Goal: Task Accomplishment & Management: Use online tool/utility

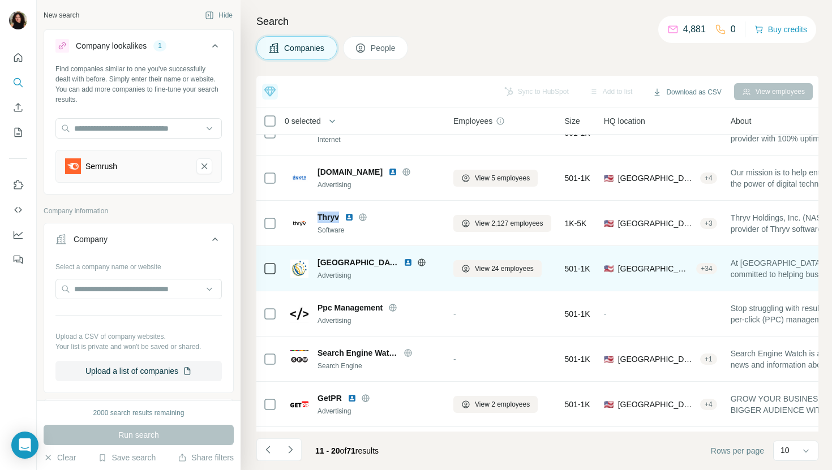
scroll to position [156, 0]
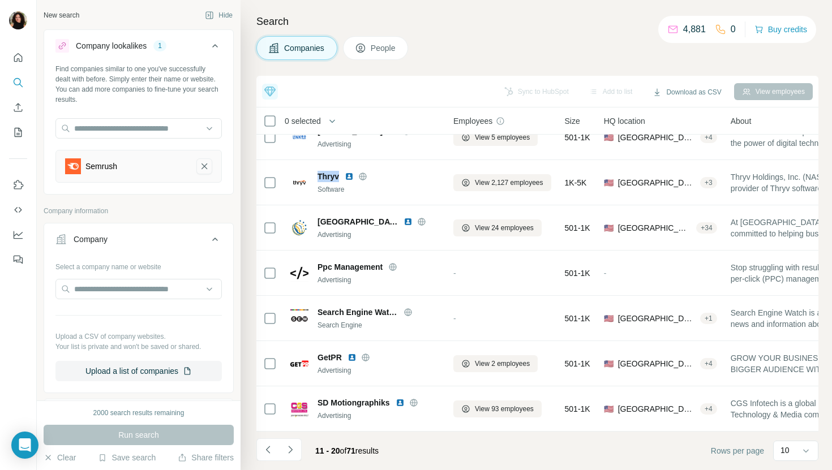
click at [203, 169] on icon "Semrush-remove-button" at bounding box center [204, 166] width 10 height 11
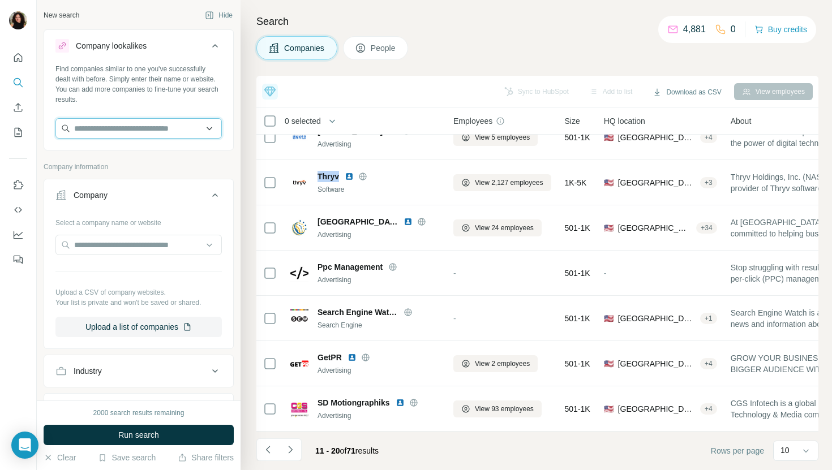
click at [176, 131] on input "text" at bounding box center [138, 128] width 166 height 20
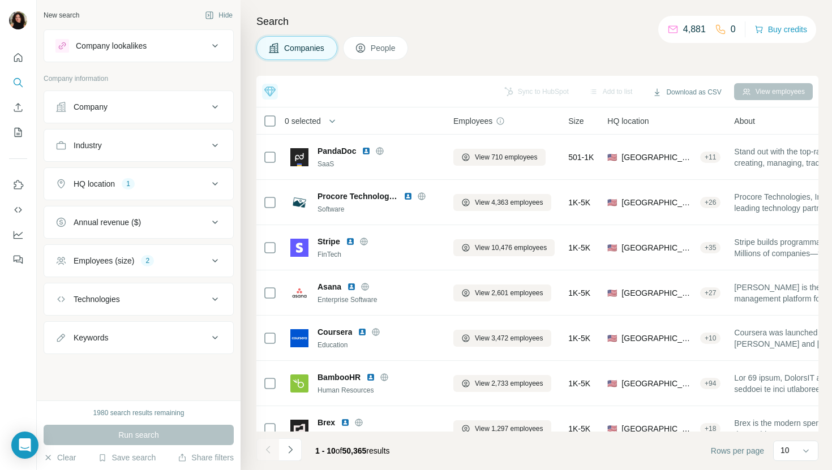
click at [145, 49] on div "Company lookalikes" at bounding box center [131, 46] width 153 height 14
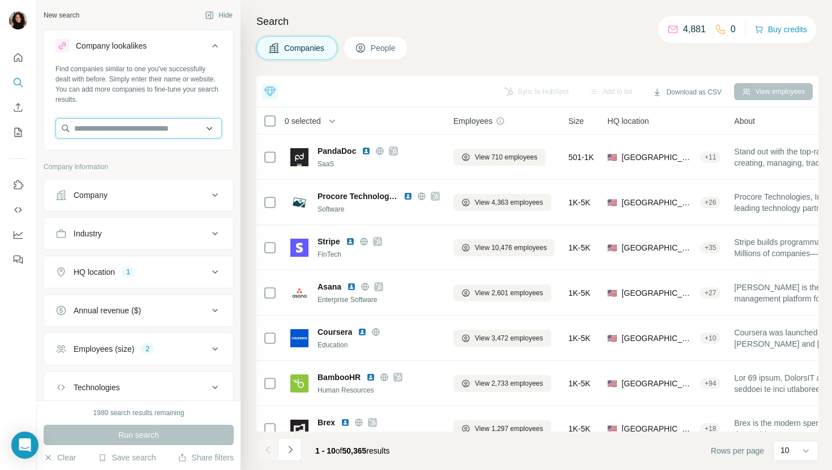
click at [130, 126] on input "text" at bounding box center [138, 128] width 166 height 20
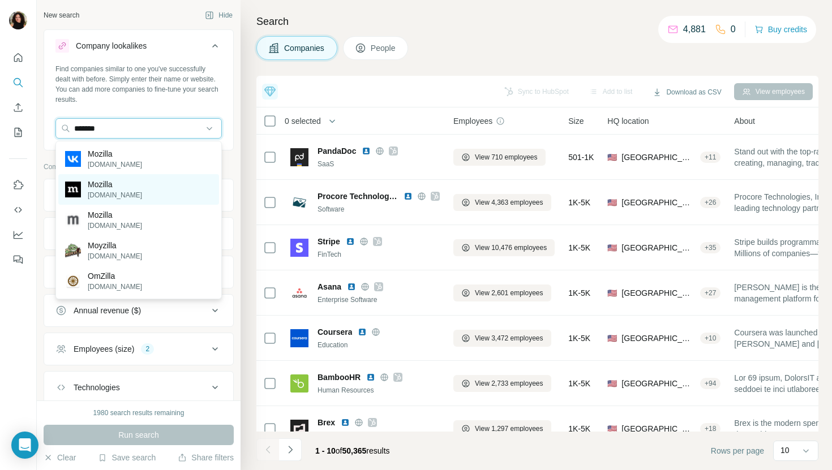
type input "*******"
click at [144, 188] on div "Mozilla [DOMAIN_NAME]" at bounding box center [138, 189] width 161 height 31
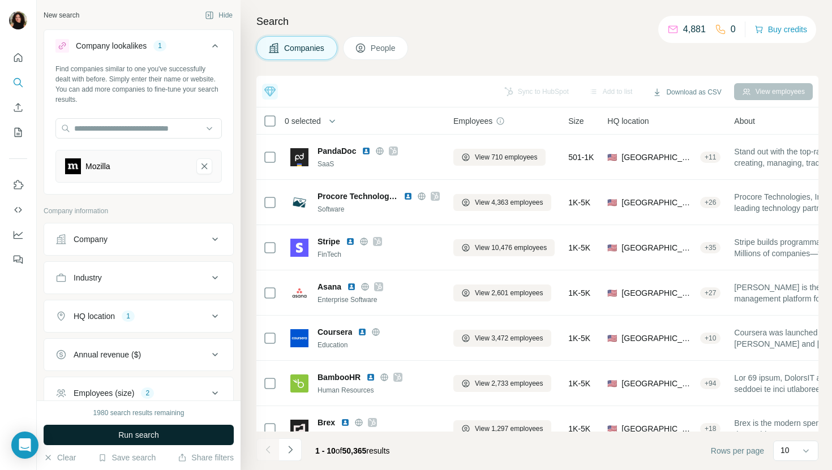
click at [153, 436] on span "Run search" at bounding box center [138, 434] width 41 height 11
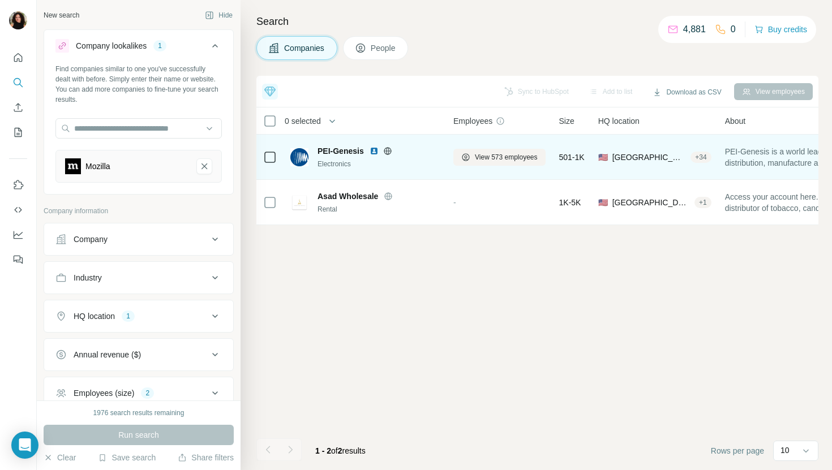
click at [375, 151] on img at bounding box center [374, 151] width 9 height 9
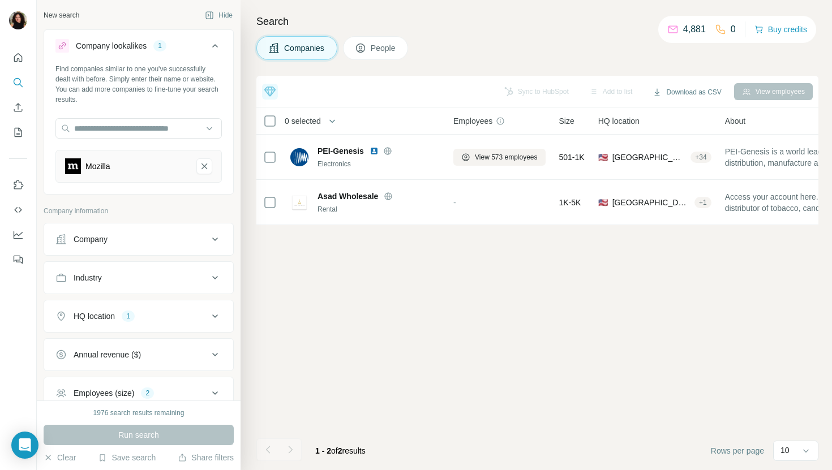
scroll to position [21, 0]
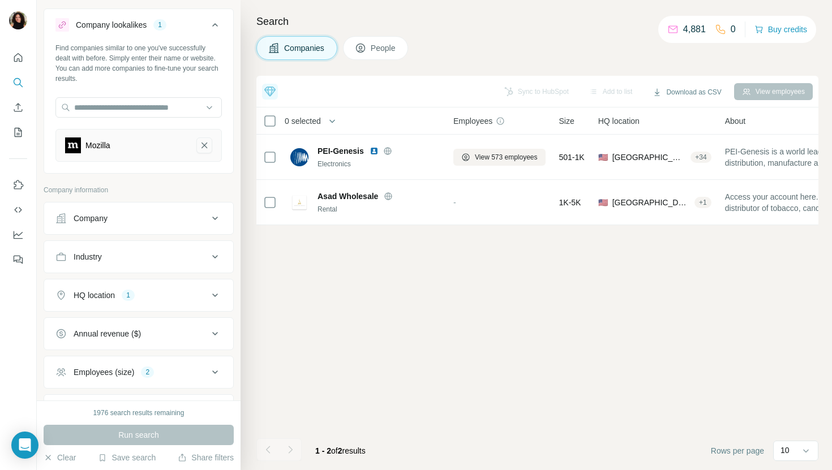
click at [204, 151] on button "Mozilla-remove-button" at bounding box center [204, 146] width 16 height 16
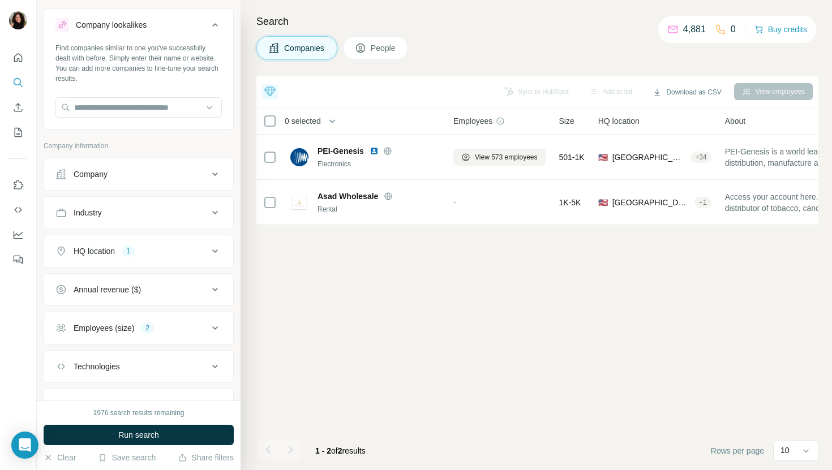
click at [163, 321] on button "Employees (size) 2" at bounding box center [138, 328] width 189 height 27
click at [153, 264] on button "HQ location 1" at bounding box center [138, 251] width 189 height 27
click at [132, 305] on icon "button" at bounding box center [136, 304] width 9 height 9
click at [115, 280] on input "text" at bounding box center [138, 279] width 166 height 20
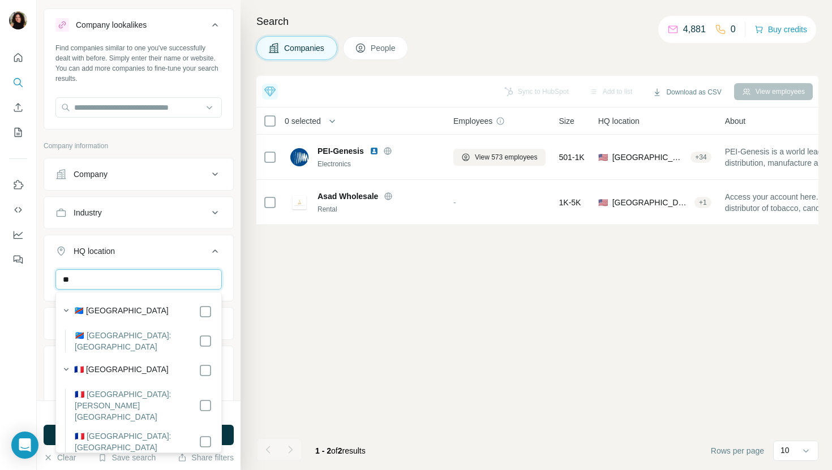
type input "*"
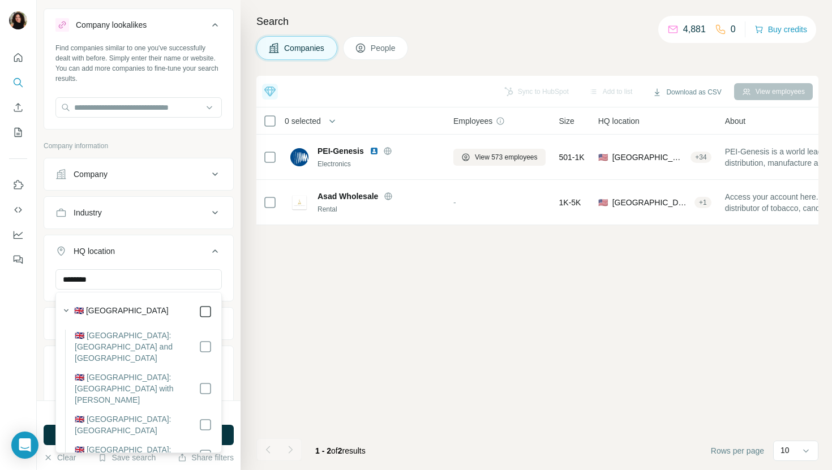
click at [211, 310] on icon at bounding box center [206, 312] width 14 height 14
click at [181, 281] on input "********" at bounding box center [138, 279] width 166 height 20
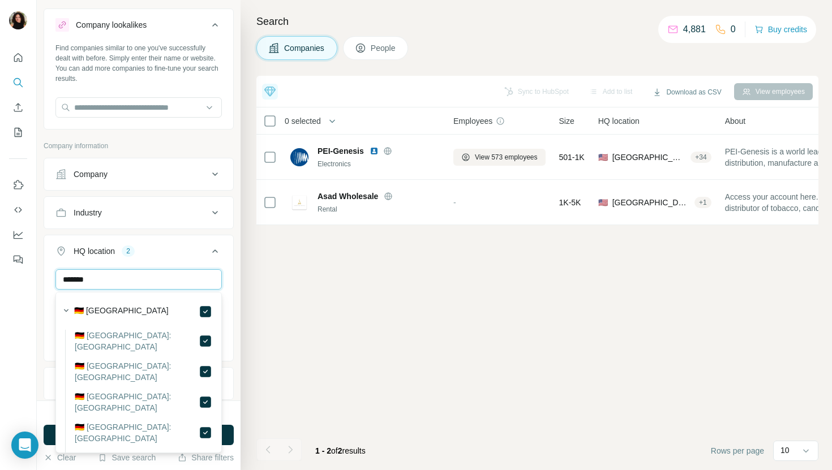
click at [180, 282] on input "*******" at bounding box center [138, 279] width 166 height 20
click at [183, 285] on input "******" at bounding box center [138, 279] width 166 height 20
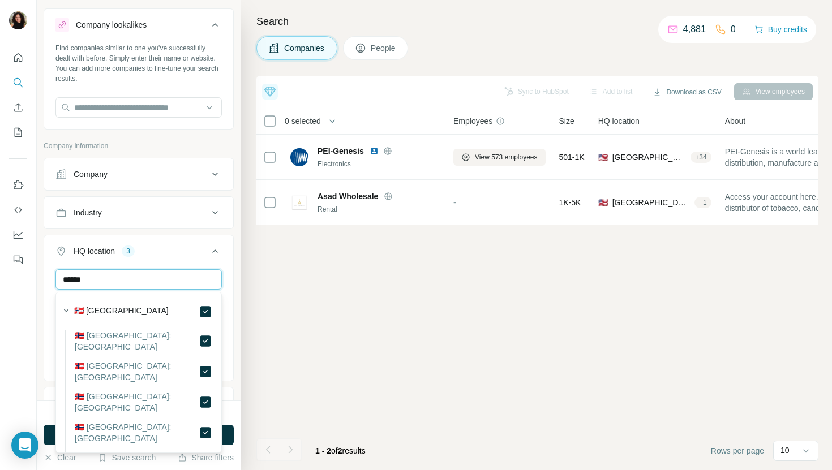
click at [183, 285] on input "******" at bounding box center [138, 279] width 166 height 20
click at [201, 282] on input "*****" at bounding box center [138, 279] width 166 height 20
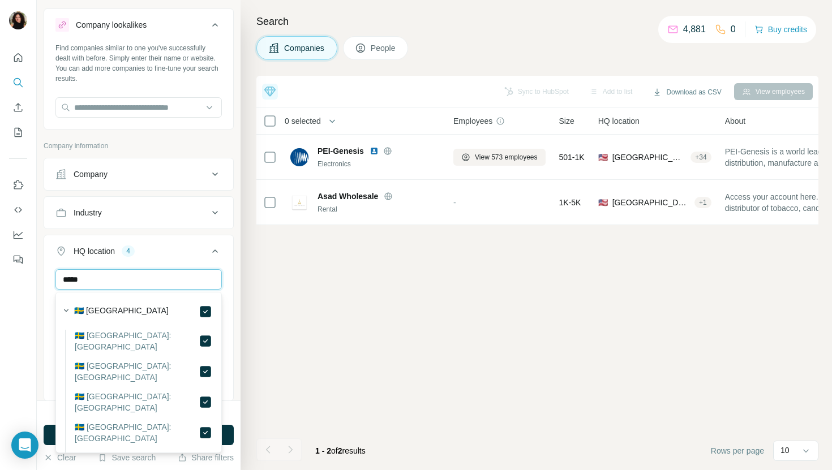
click at [201, 282] on input "*****" at bounding box center [138, 279] width 166 height 20
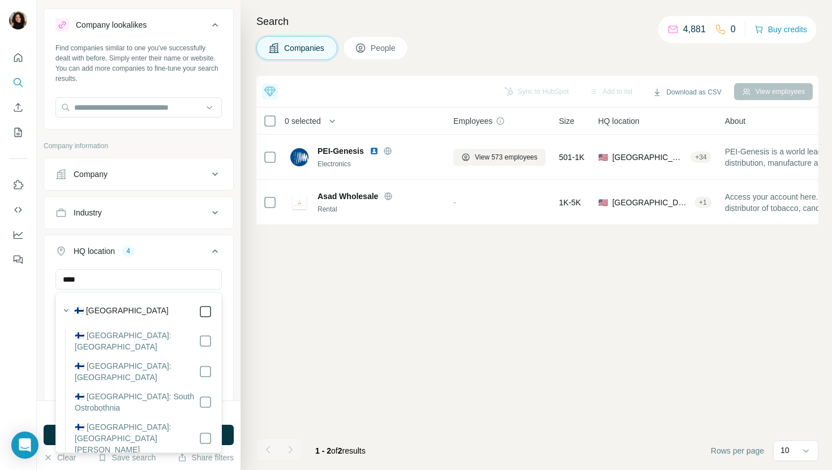
click at [202, 306] on div at bounding box center [206, 312] width 14 height 14
click at [170, 281] on input "****" at bounding box center [138, 279] width 166 height 20
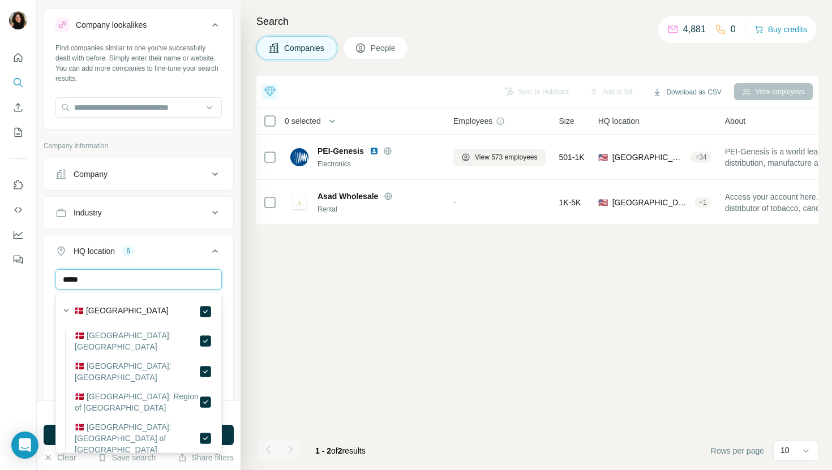
click at [179, 281] on input "*****" at bounding box center [138, 279] width 166 height 20
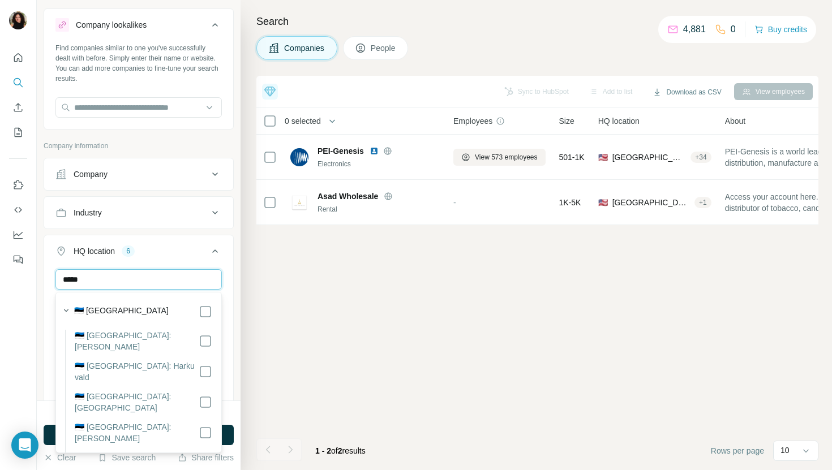
type input "*****"
click at [286, 308] on div "Top 5 companies you should reach out to [DATE] [PERSON_NAME] Bros. Auctioneers …" at bounding box center [537, 273] width 562 height 394
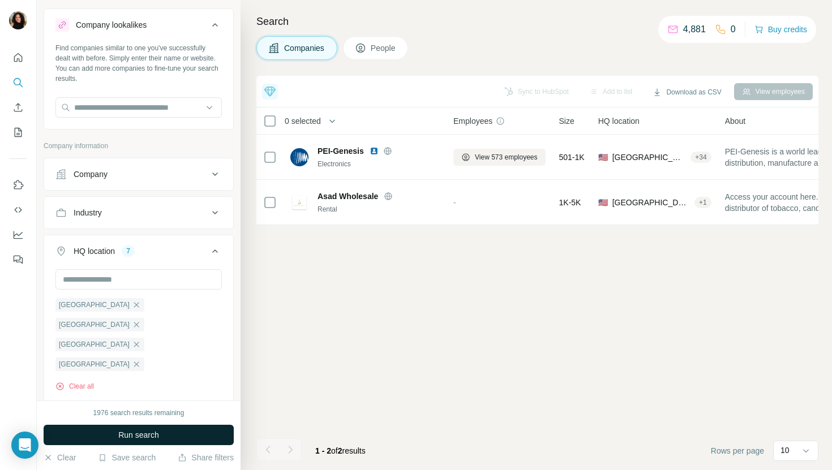
click at [135, 428] on button "Run search" at bounding box center [139, 435] width 190 height 20
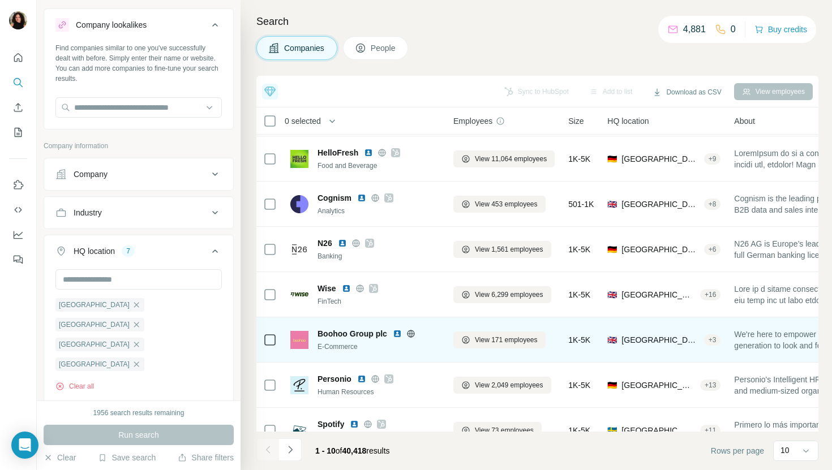
scroll to position [156, 0]
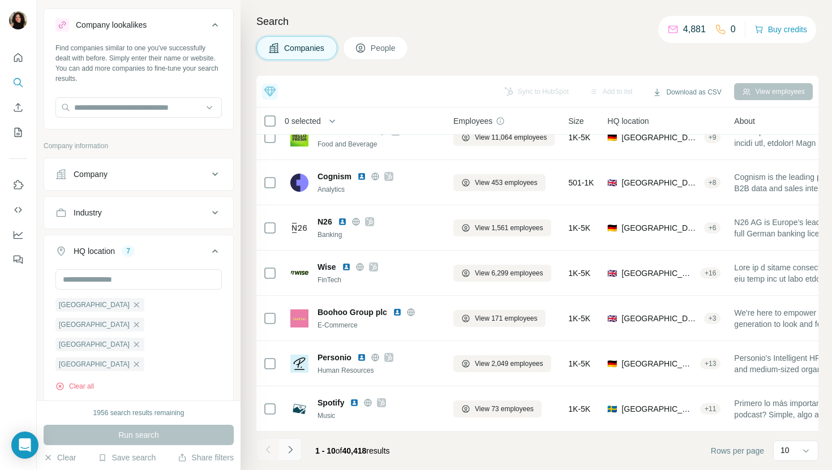
click at [281, 446] on button "Navigate to next page" at bounding box center [290, 450] width 23 height 23
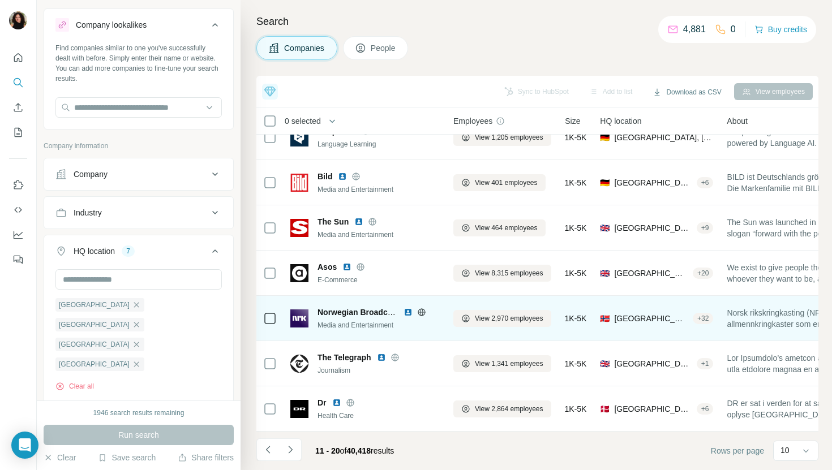
scroll to position [0, 0]
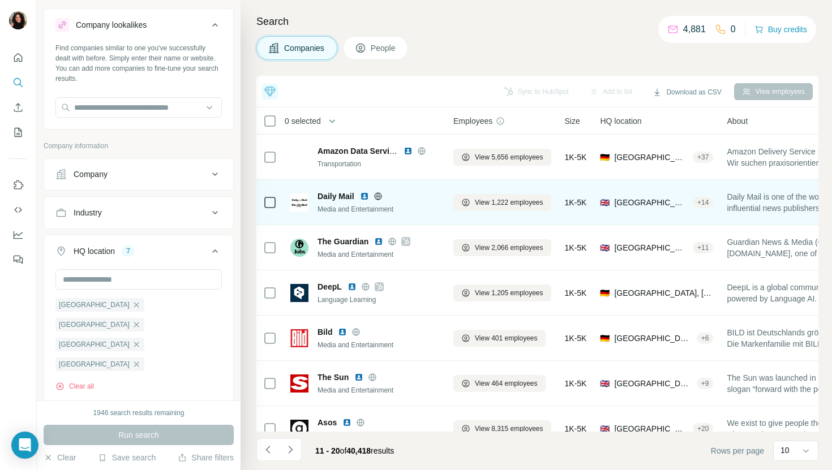
click at [342, 201] on span "Daily Mail" at bounding box center [335, 196] width 37 height 11
copy span "Daily Mail"
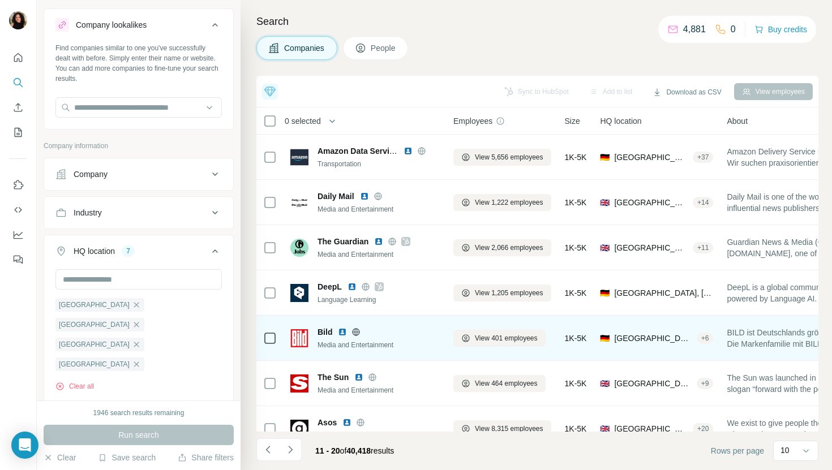
click at [329, 331] on span "Bild" at bounding box center [324, 332] width 15 height 11
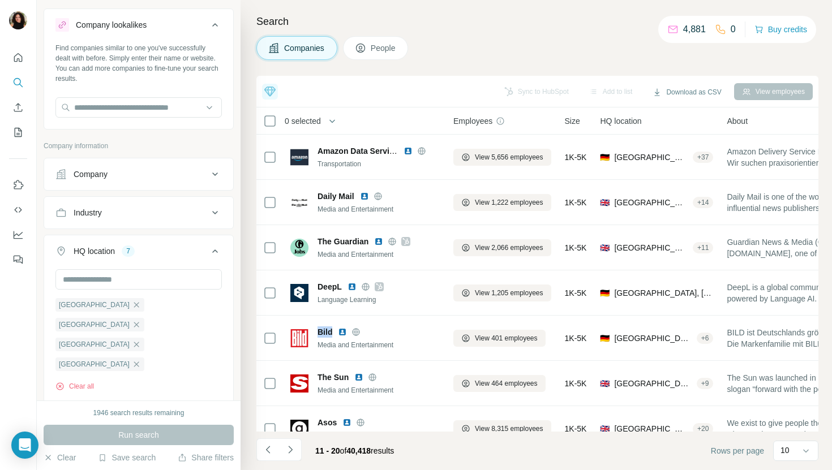
copy span "Bild"
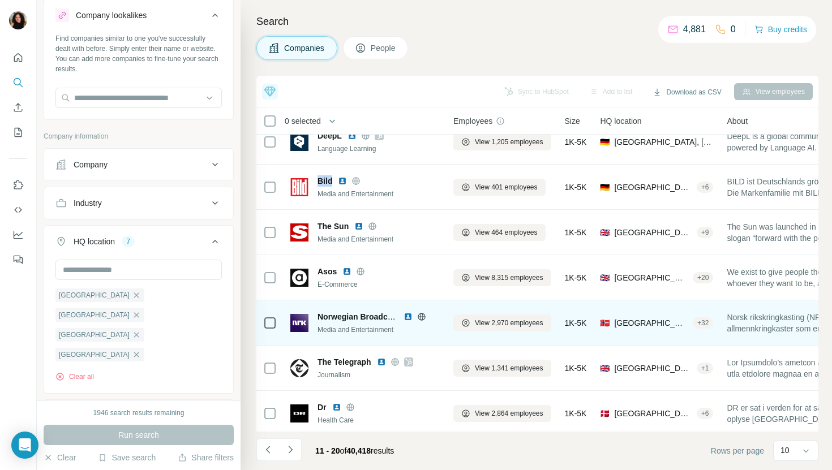
scroll to position [156, 0]
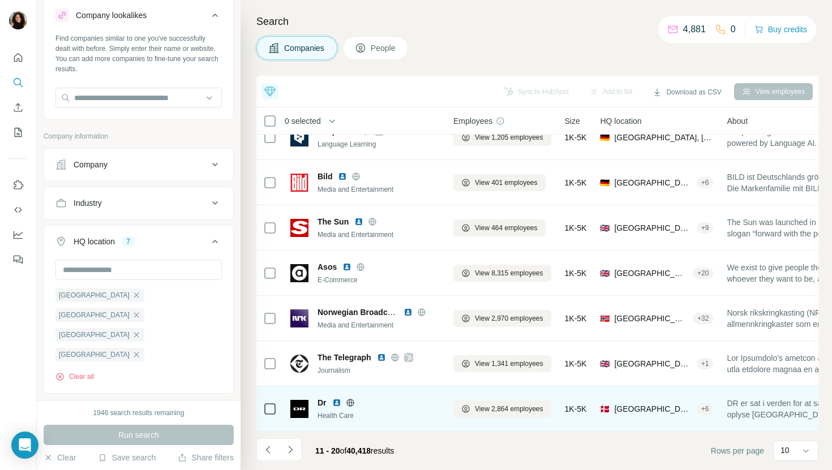
click at [319, 401] on span "Dr" at bounding box center [321, 402] width 9 height 11
copy span "Dr"
click at [335, 403] on img at bounding box center [336, 402] width 9 height 9
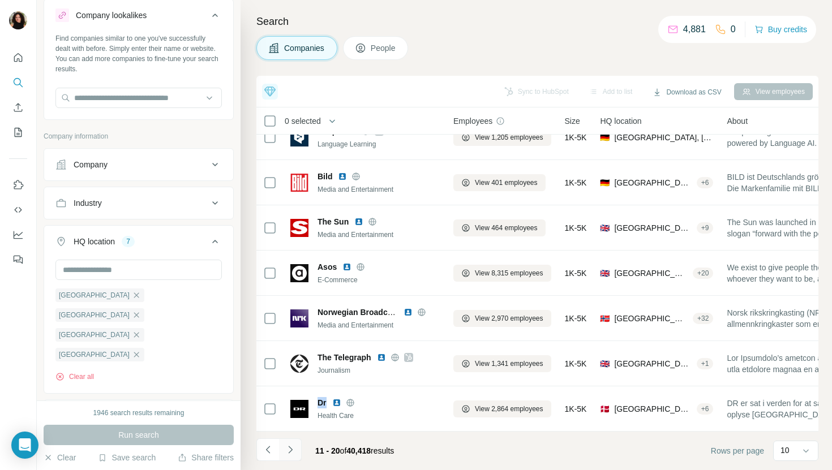
click at [284, 444] on button "Navigate to next page" at bounding box center [290, 450] width 23 height 23
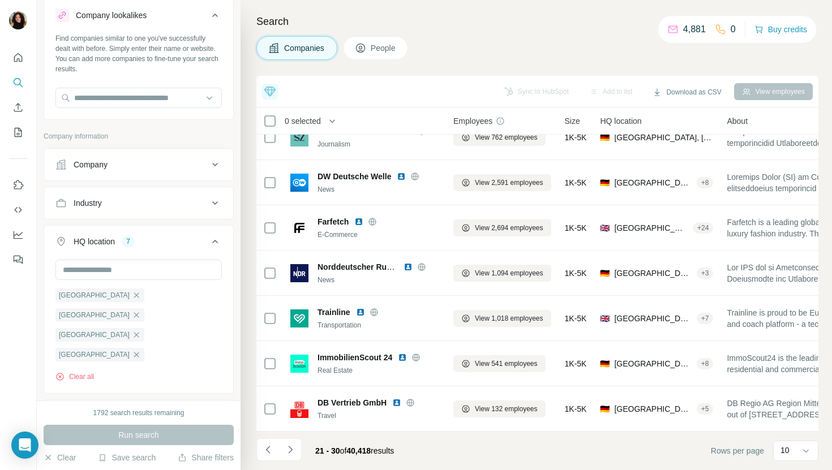
scroll to position [0, 24]
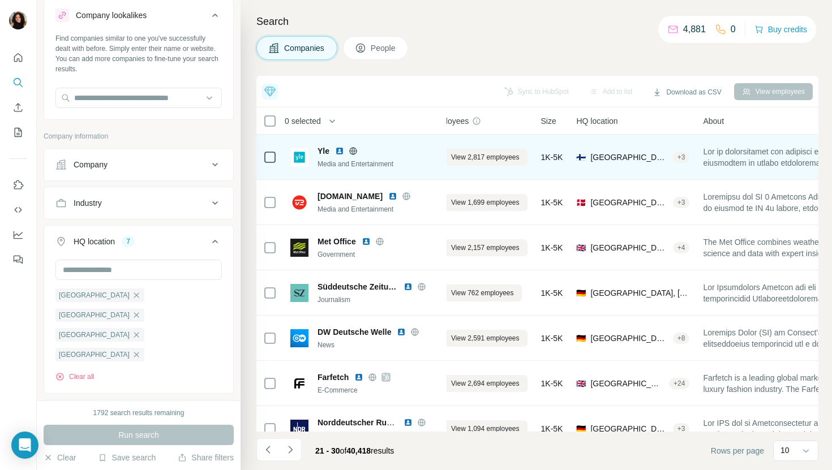
click at [323, 151] on span "Yle" at bounding box center [323, 150] width 12 height 11
copy span "Yle"
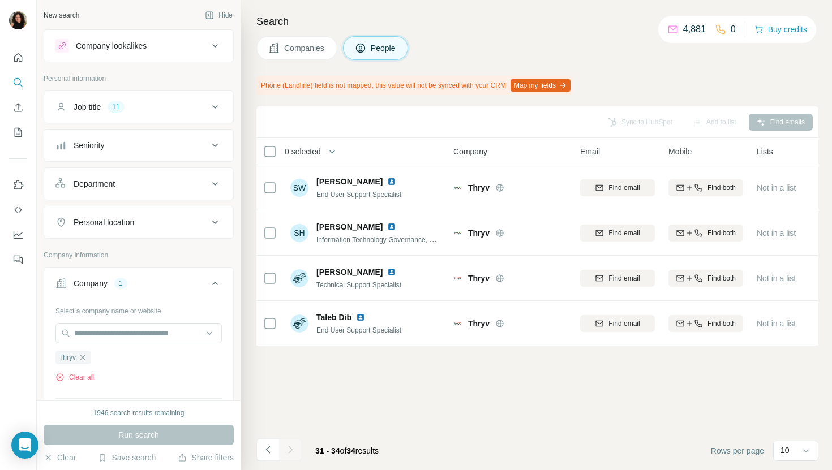
scroll to position [0, 13]
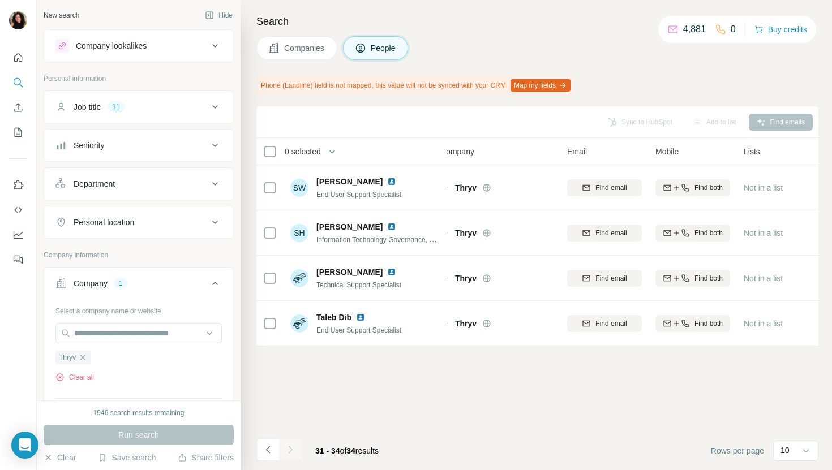
click at [297, 49] on span "Companies" at bounding box center [304, 47] width 41 height 11
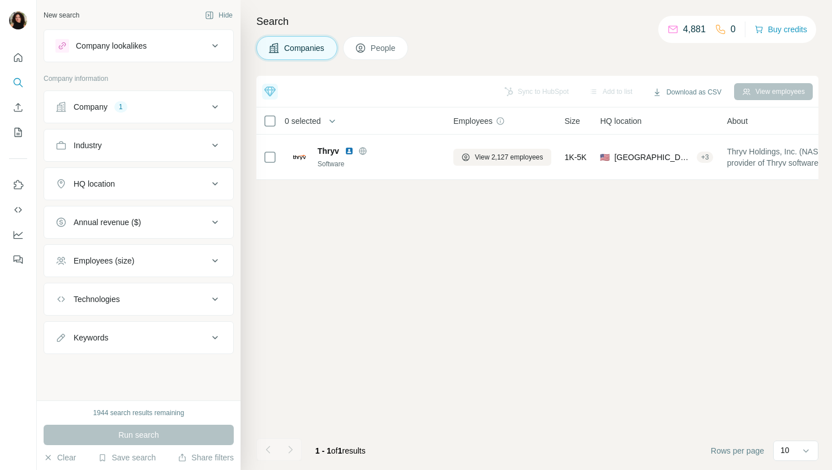
click at [127, 112] on div "Company 1" at bounding box center [131, 106] width 153 height 11
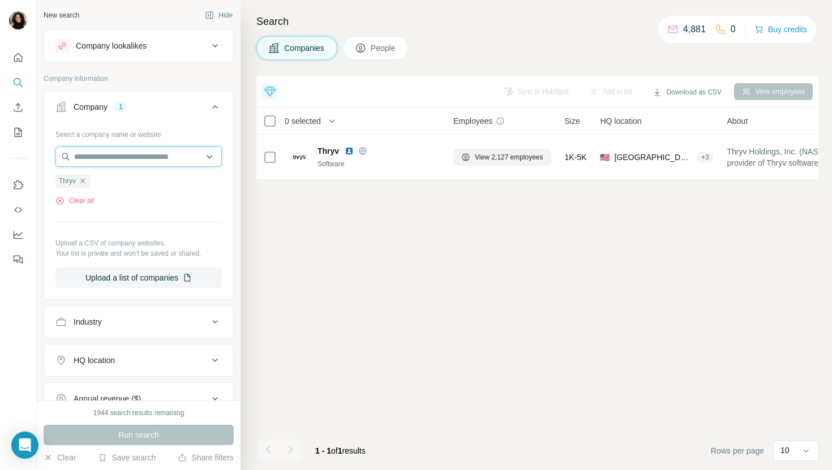
click at [109, 155] on input "text" at bounding box center [138, 157] width 166 height 20
paste input "**********"
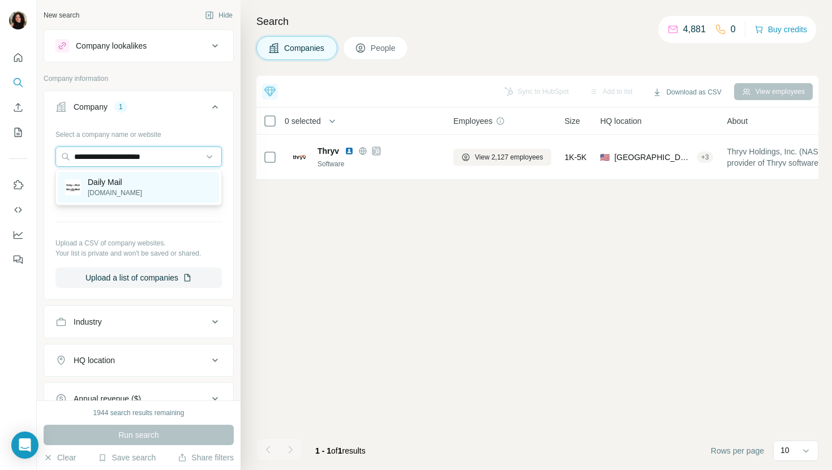
type input "**********"
click at [140, 185] on div "Daily Mail dailymail.co.uk" at bounding box center [138, 187] width 161 height 31
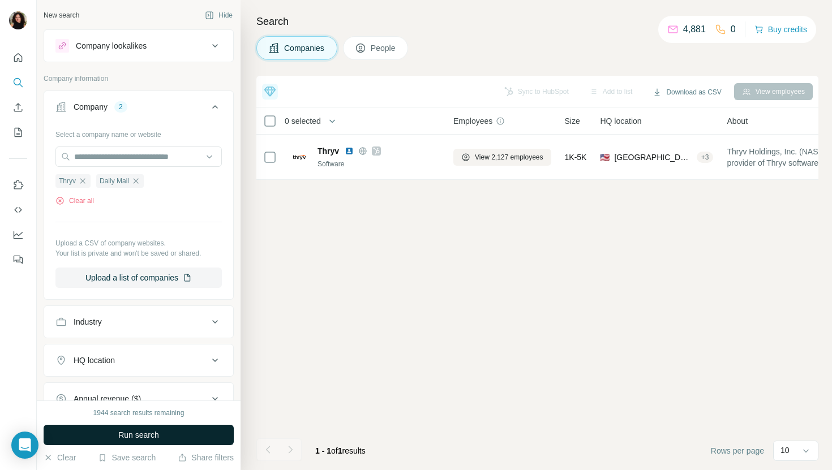
click at [108, 436] on button "Run search" at bounding box center [139, 435] width 190 height 20
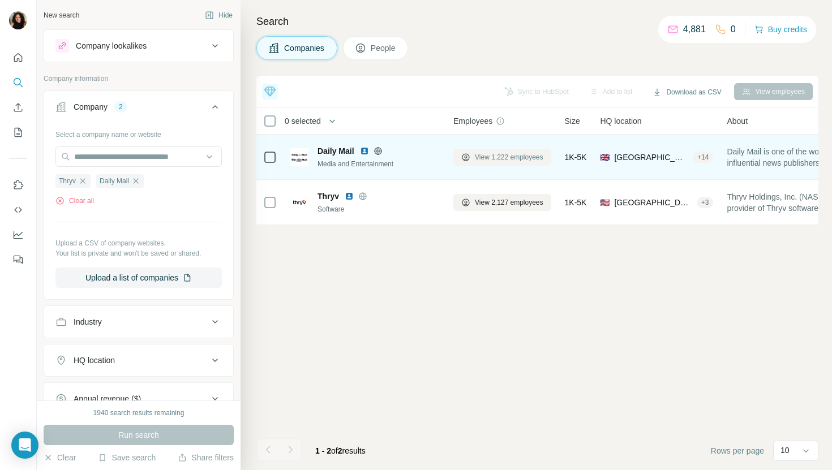
click at [496, 152] on span "View 1,222 employees" at bounding box center [509, 157] width 68 height 10
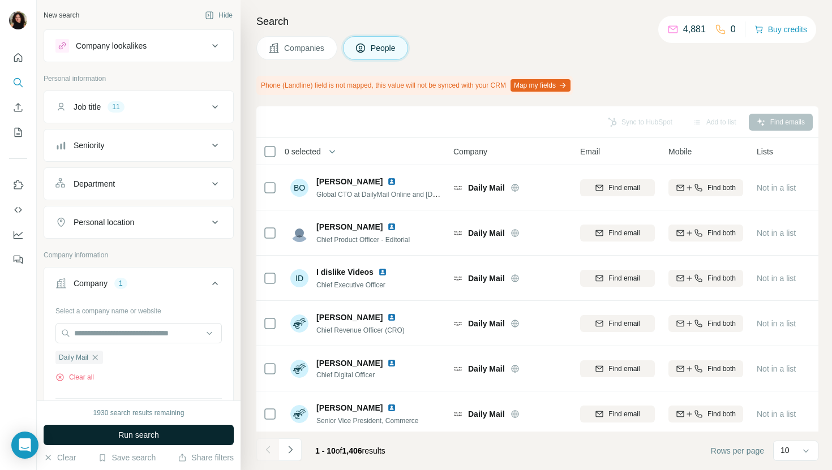
click at [135, 437] on span "Run search" at bounding box center [138, 434] width 41 height 11
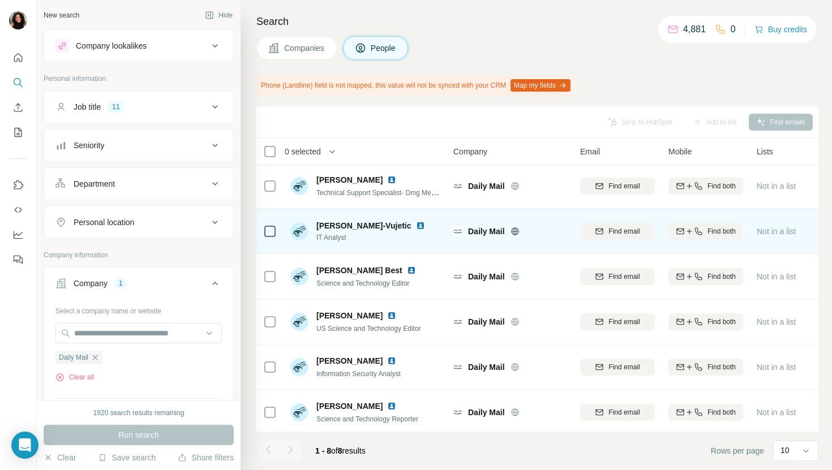
scroll to position [96, 0]
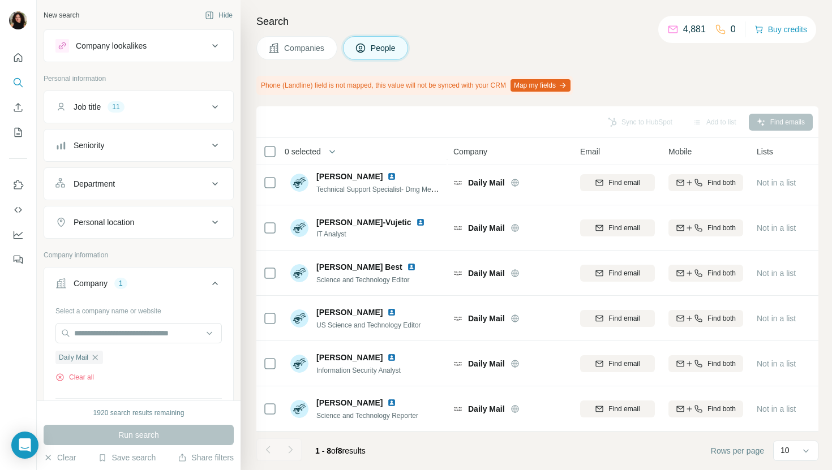
click at [289, 45] on span "Companies" at bounding box center [304, 47] width 41 height 11
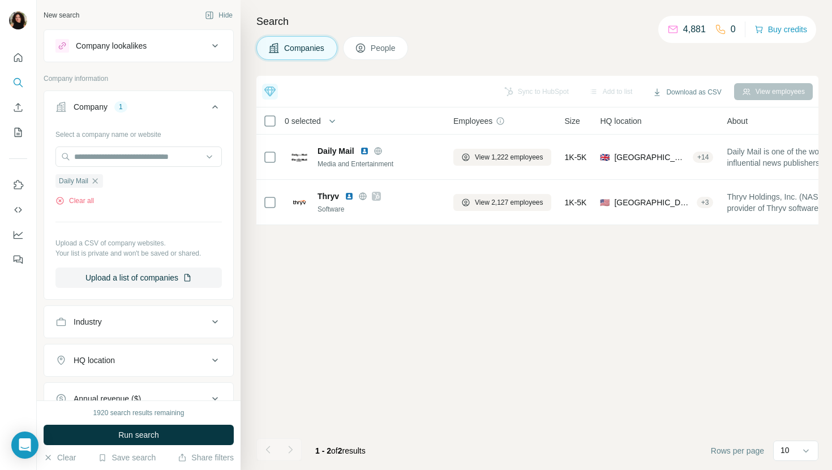
scroll to position [0, 0]
click at [138, 154] on input "text" at bounding box center [138, 157] width 166 height 20
paste input "****"
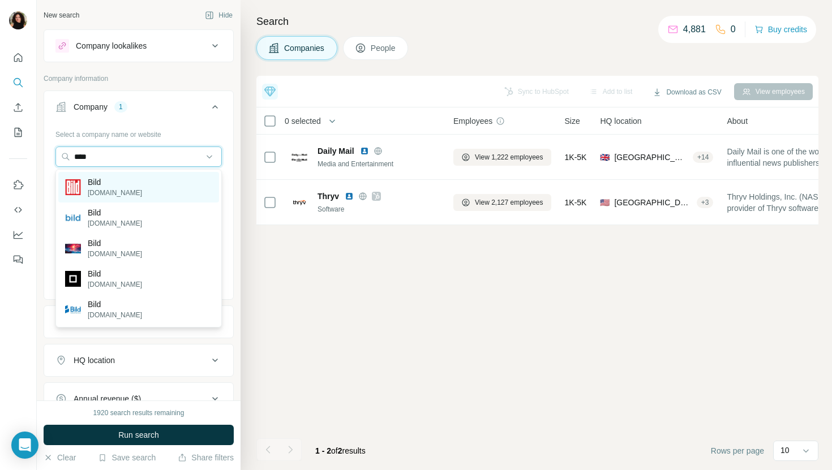
type input "****"
click at [189, 184] on div "Bild bild.de" at bounding box center [138, 187] width 161 height 31
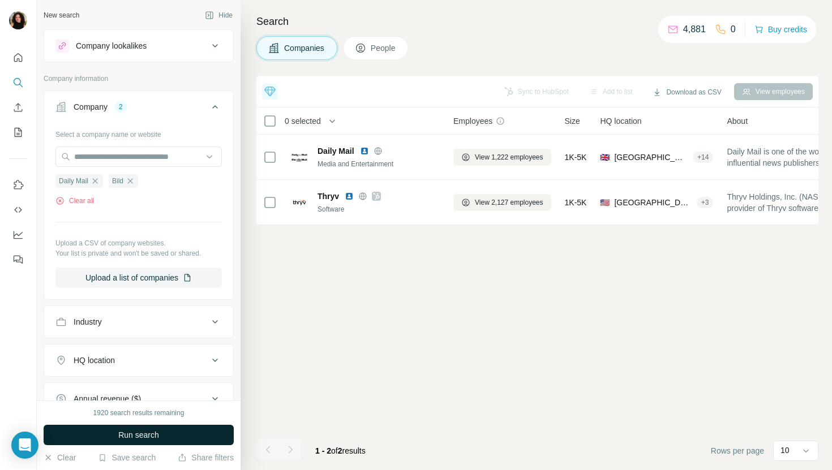
click at [158, 437] on span "Run search" at bounding box center [138, 434] width 41 height 11
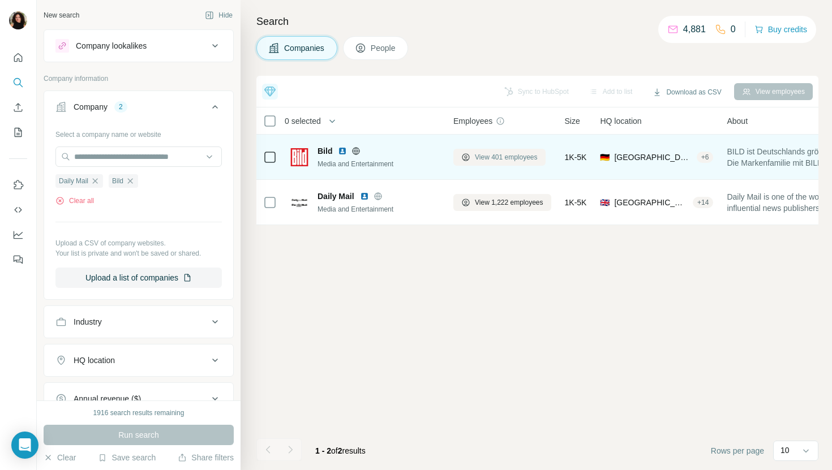
click at [507, 154] on span "View 401 employees" at bounding box center [506, 157] width 63 height 10
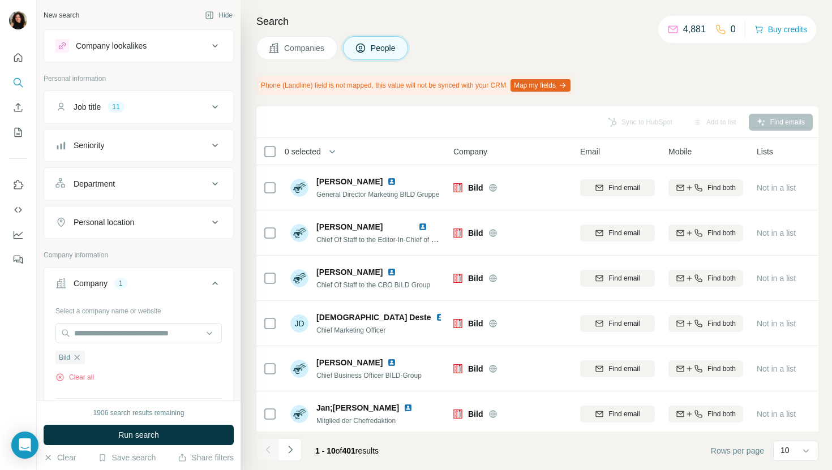
click at [152, 436] on span "Run search" at bounding box center [138, 434] width 41 height 11
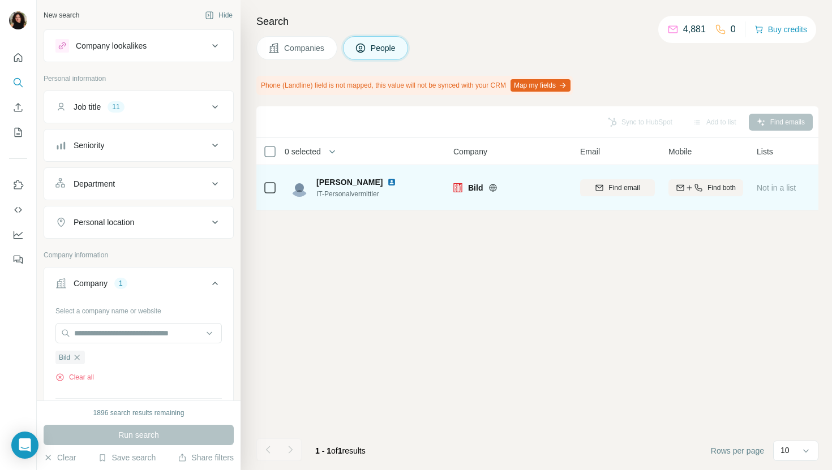
click at [391, 178] on img at bounding box center [391, 182] width 9 height 9
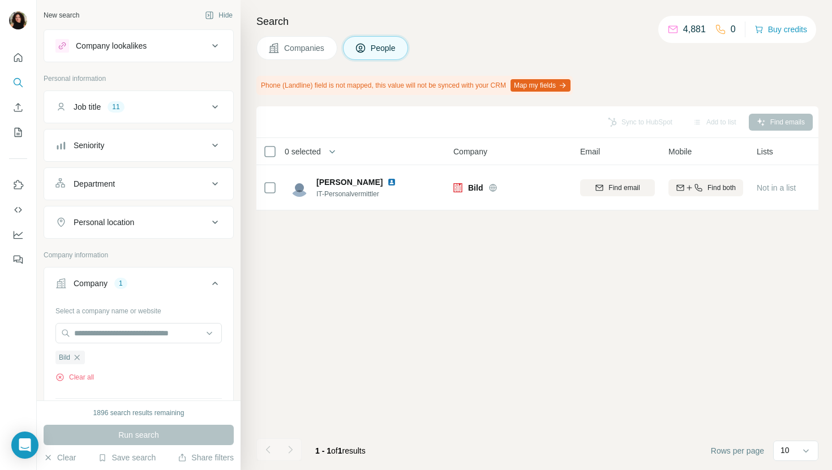
click at [303, 47] on span "Companies" at bounding box center [304, 47] width 41 height 11
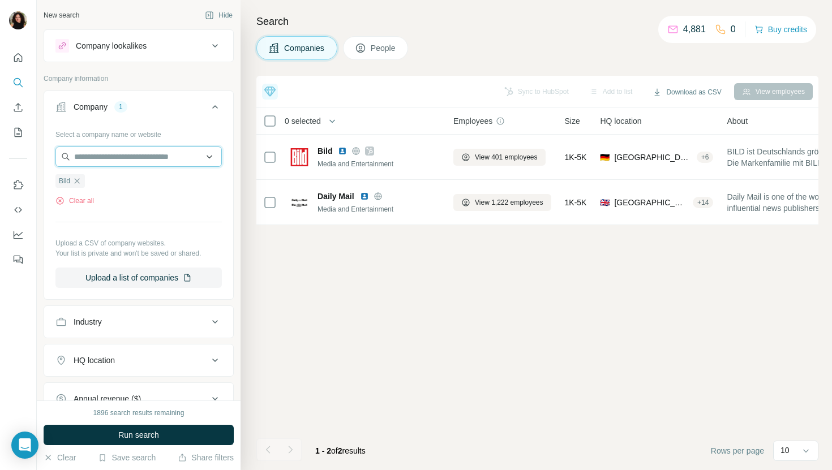
click at [159, 162] on input "text" at bounding box center [138, 157] width 166 height 20
paste input "**********"
type input "**********"
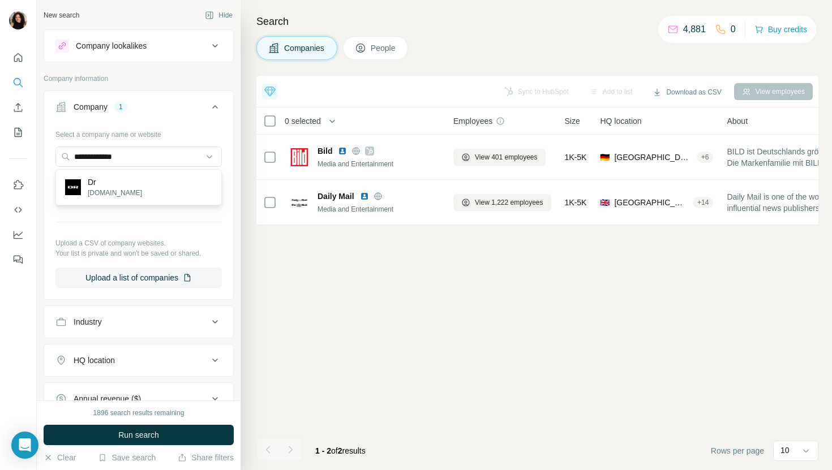
click at [171, 183] on div "Dr dr.dk" at bounding box center [138, 187] width 161 height 31
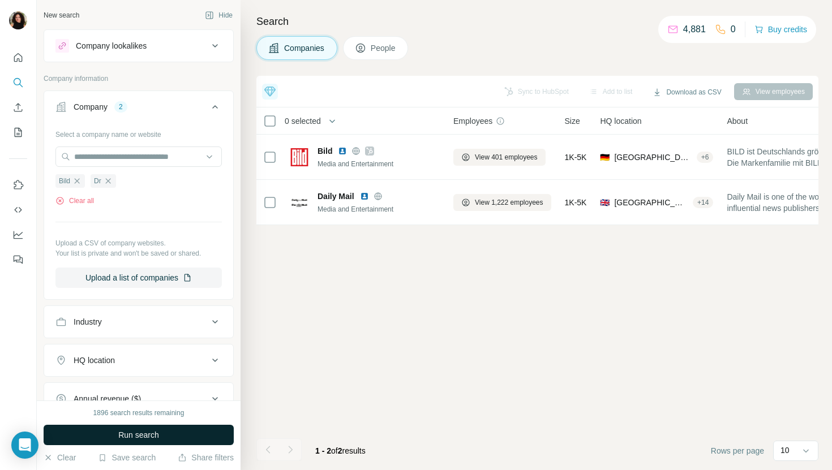
click at [132, 431] on span "Run search" at bounding box center [138, 434] width 41 height 11
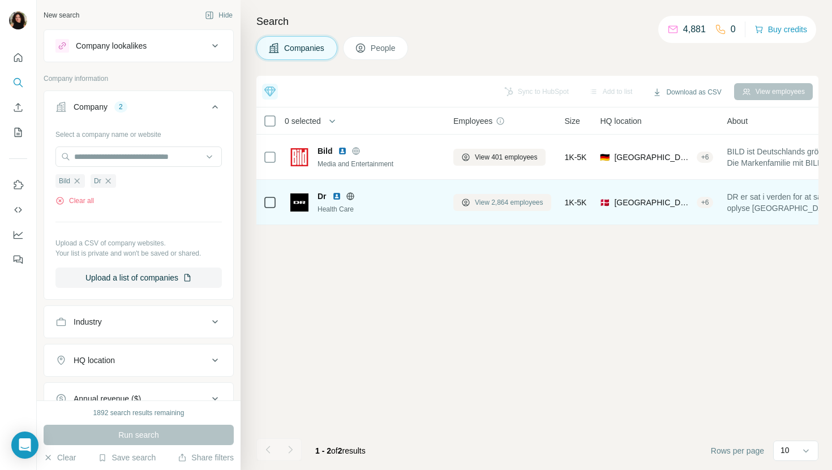
click at [487, 208] on button "View 2,864 employees" at bounding box center [502, 202] width 98 height 17
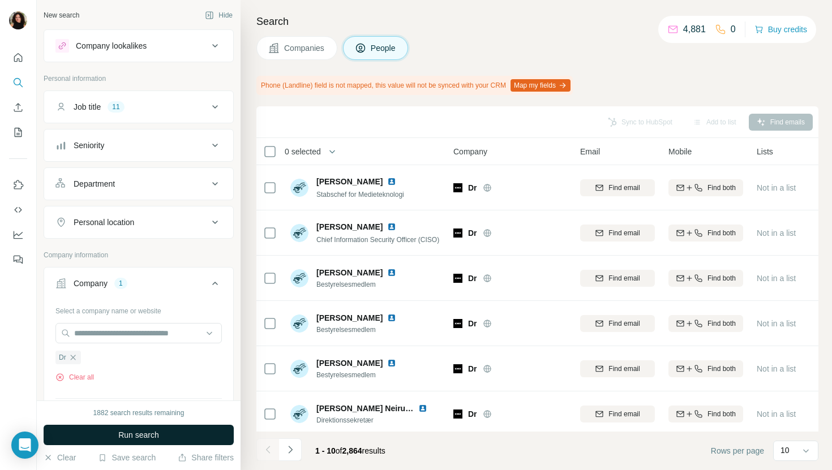
click at [200, 443] on button "Run search" at bounding box center [139, 435] width 190 height 20
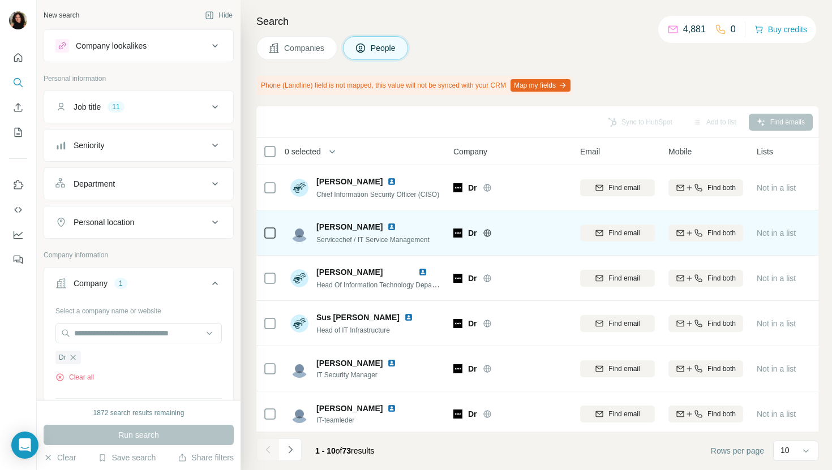
click at [387, 226] on img at bounding box center [391, 226] width 9 height 9
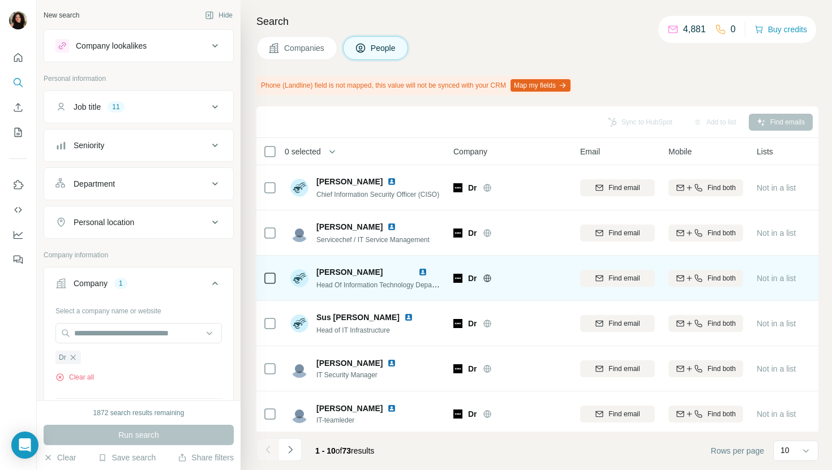
click at [424, 272] on img at bounding box center [422, 272] width 9 height 9
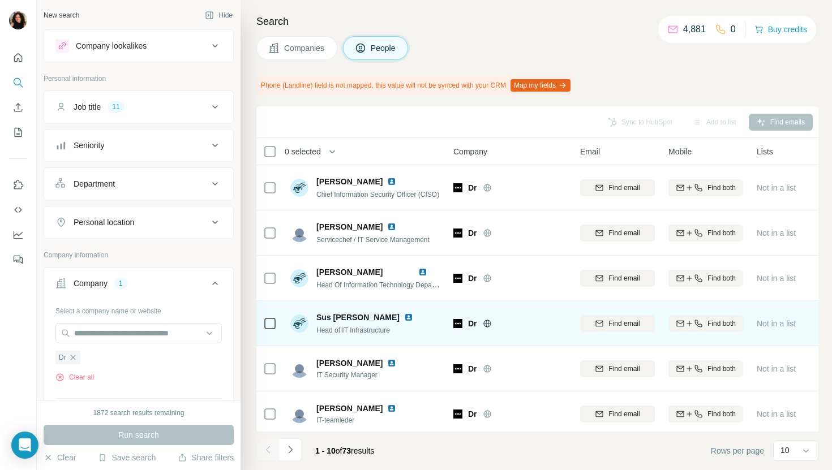
click at [404, 315] on img at bounding box center [408, 317] width 9 height 9
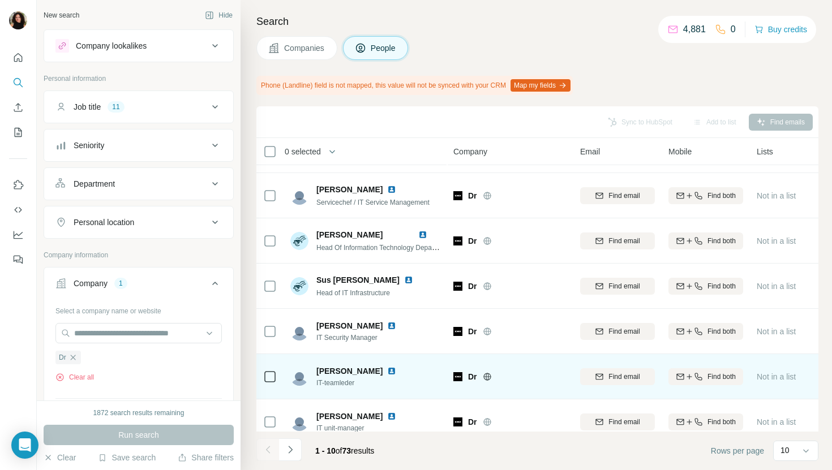
click at [380, 364] on div "Brian Wikowski IT-teamleder" at bounding box center [365, 376] width 151 height 31
click at [387, 368] on img at bounding box center [391, 371] width 9 height 9
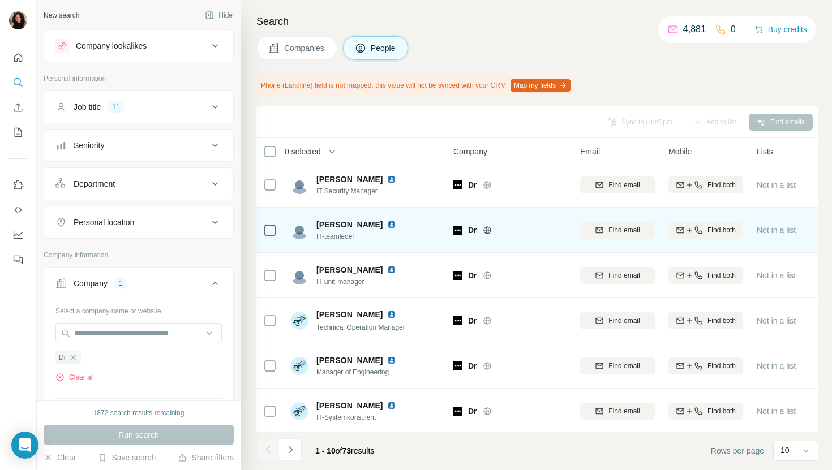
scroll to position [186, 0]
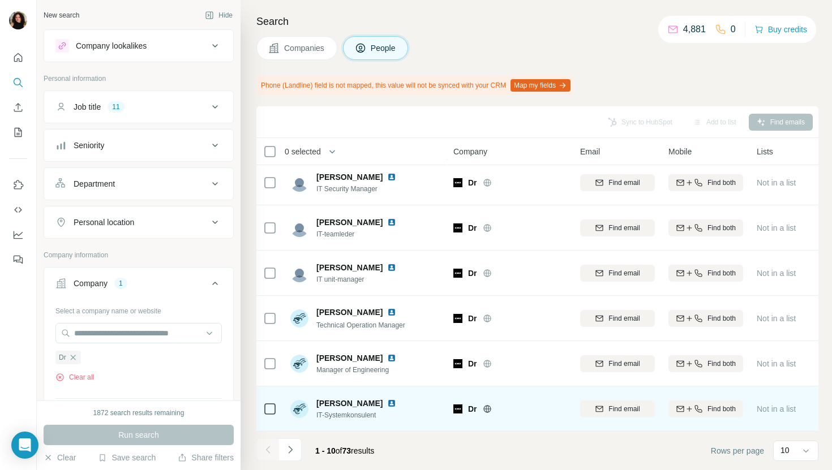
click at [387, 403] on img at bounding box center [391, 403] width 9 height 9
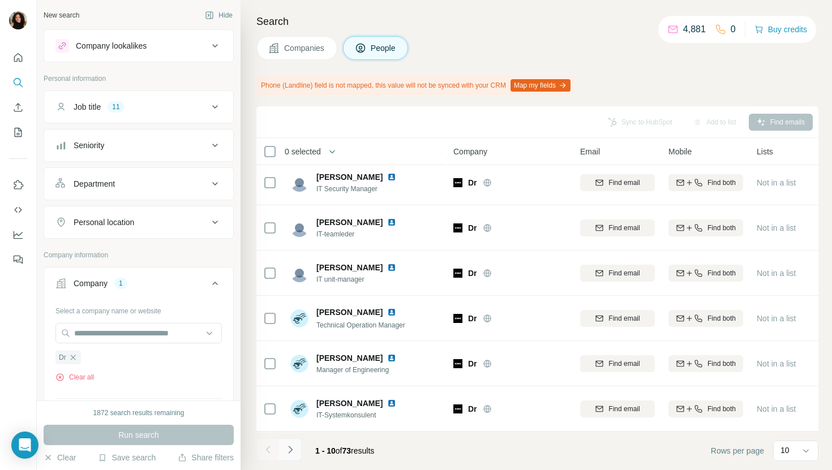
click at [290, 451] on icon "Navigate to next page" at bounding box center [290, 449] width 4 height 7
click at [293, 447] on icon "Navigate to next page" at bounding box center [290, 449] width 11 height 11
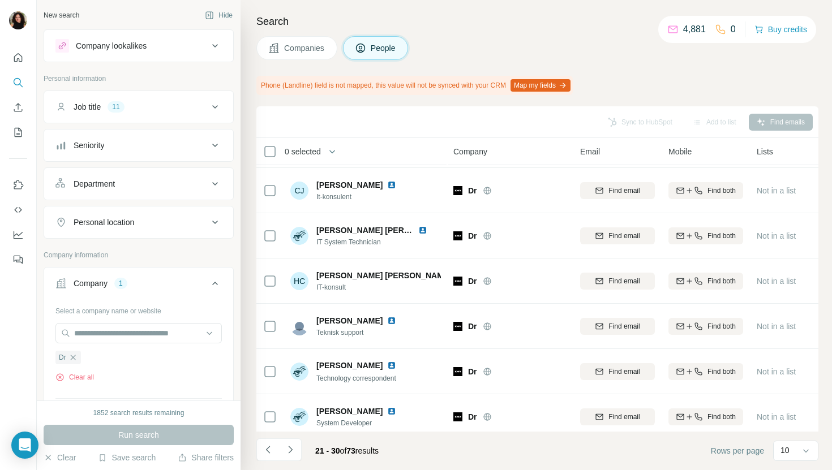
scroll to position [0, 0]
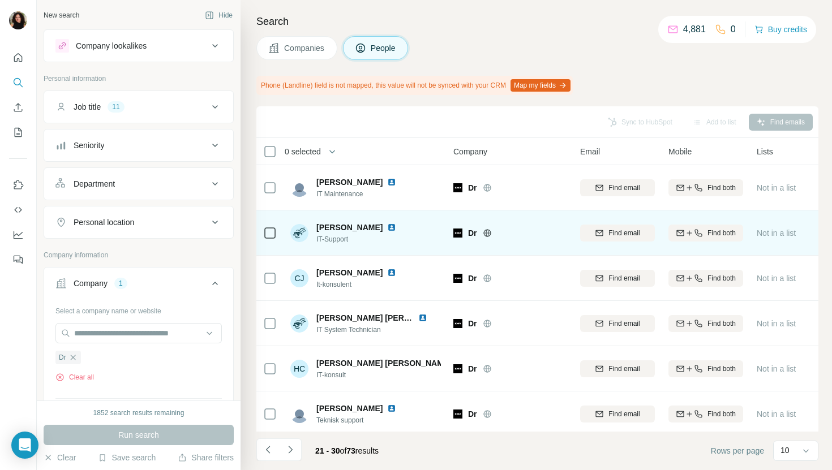
click at [387, 225] on img at bounding box center [391, 227] width 9 height 9
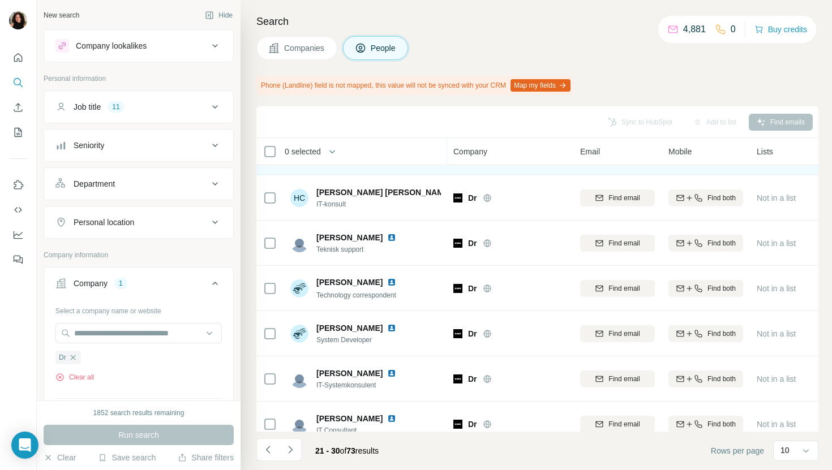
scroll to position [186, 0]
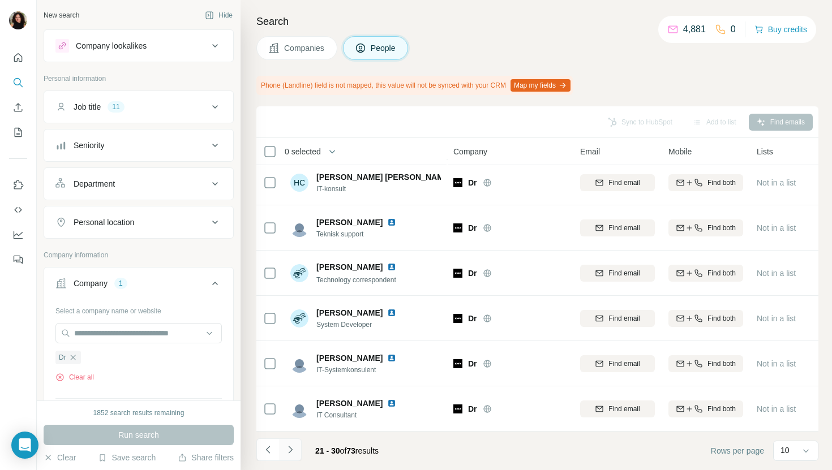
click at [287, 446] on icon "Navigate to next page" at bounding box center [290, 449] width 11 height 11
click at [294, 452] on icon "Navigate to next page" at bounding box center [290, 449] width 11 height 11
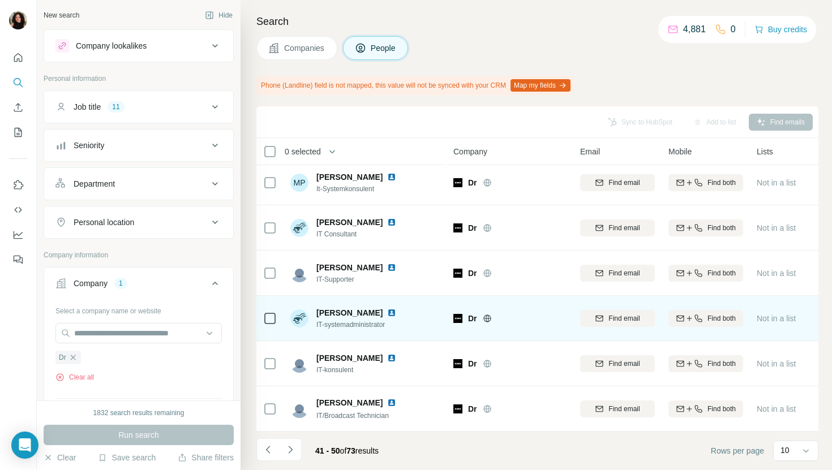
click at [387, 313] on img at bounding box center [391, 312] width 9 height 9
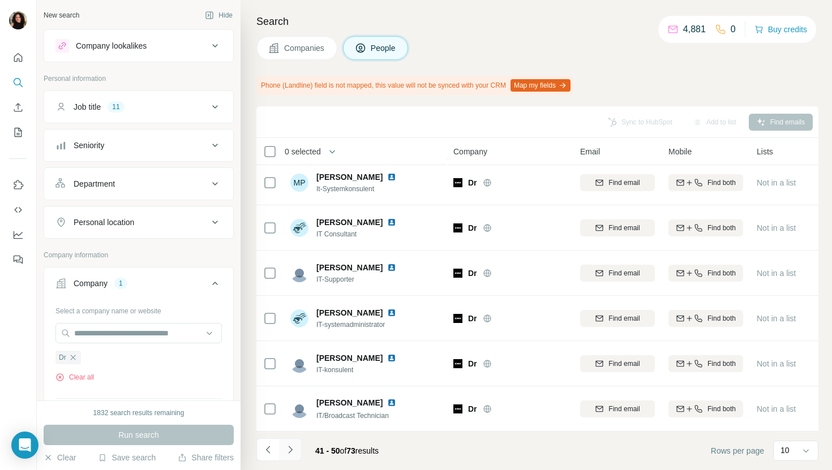
click at [292, 453] on icon "Navigate to next page" at bounding box center [290, 449] width 11 height 11
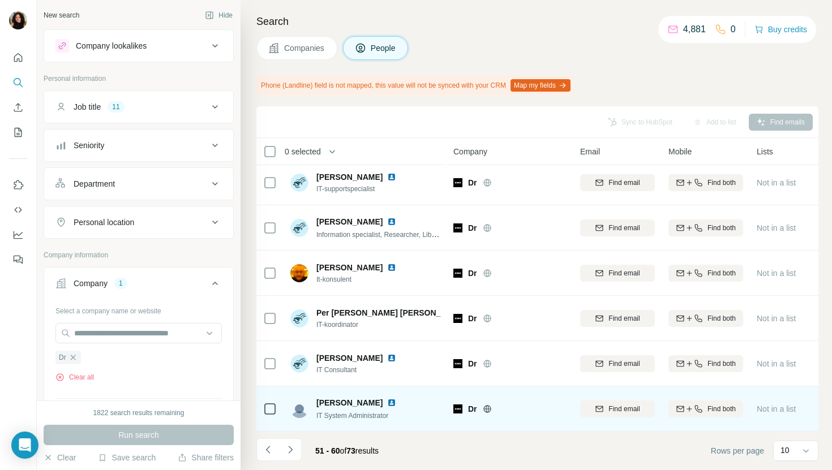
click at [396, 403] on img at bounding box center [391, 402] width 9 height 9
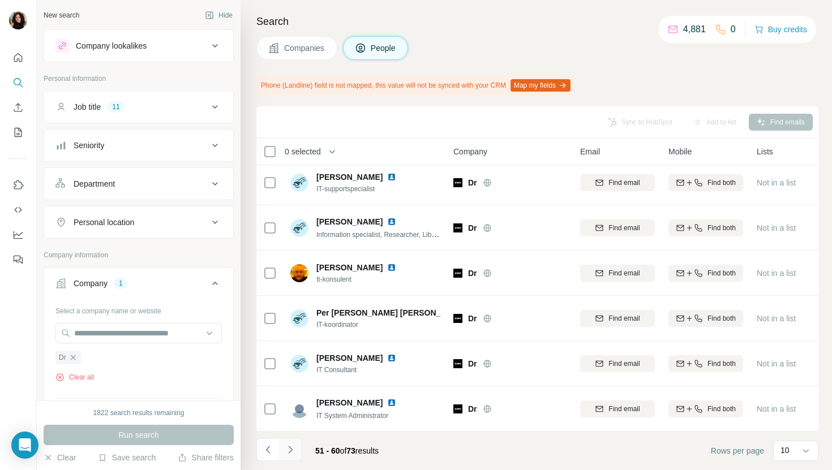
click at [291, 453] on icon "Navigate to next page" at bounding box center [290, 449] width 11 height 11
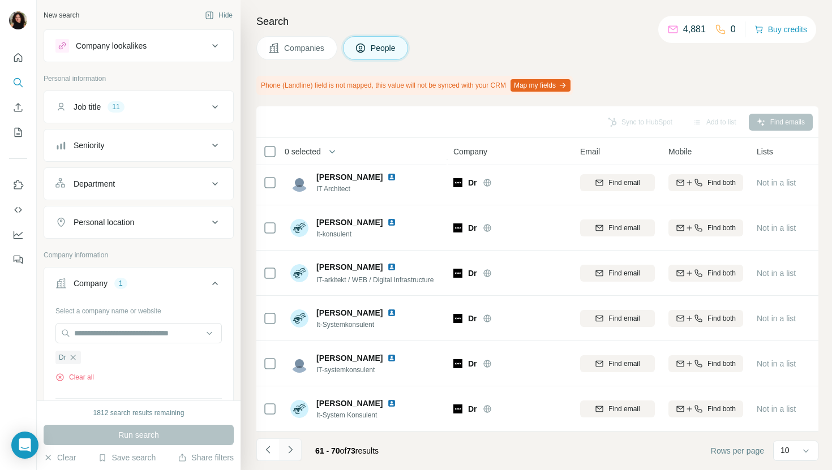
click at [285, 457] on button "Navigate to next page" at bounding box center [290, 450] width 23 height 23
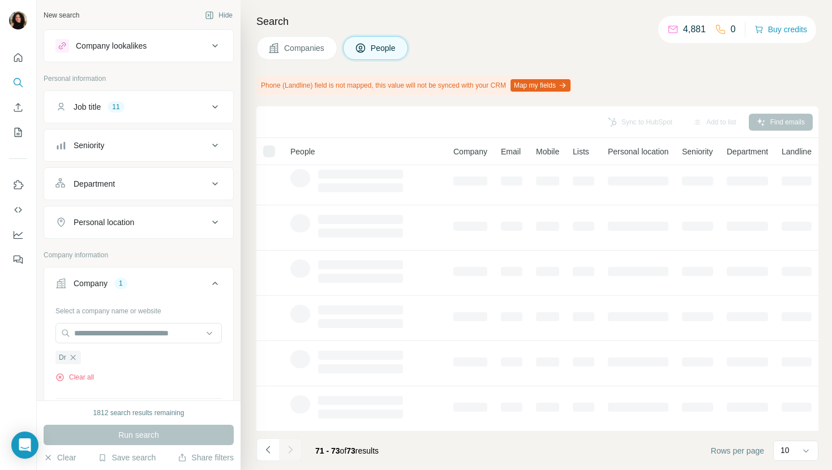
scroll to position [0, 0]
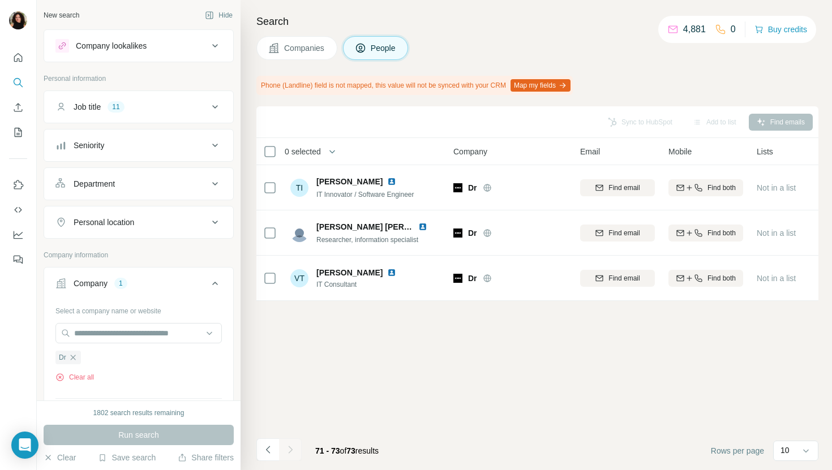
click at [325, 49] on span "Companies" at bounding box center [304, 47] width 41 height 11
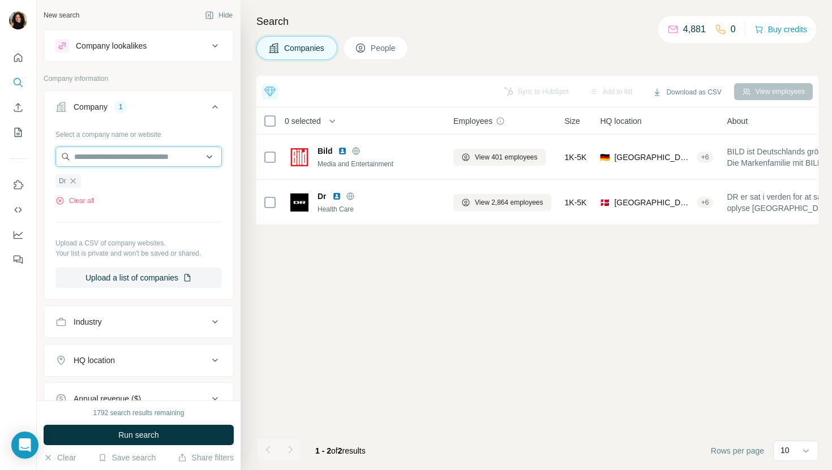
click at [100, 158] on input "text" at bounding box center [138, 157] width 166 height 20
paste input "**********"
type input "**********"
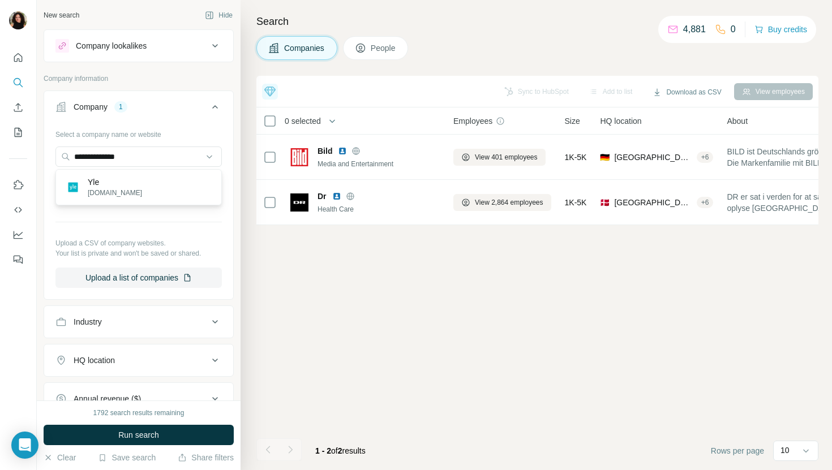
click at [197, 190] on div "Yle yle.fi" at bounding box center [138, 187] width 161 height 31
click at [134, 437] on span "Run search" at bounding box center [138, 434] width 41 height 11
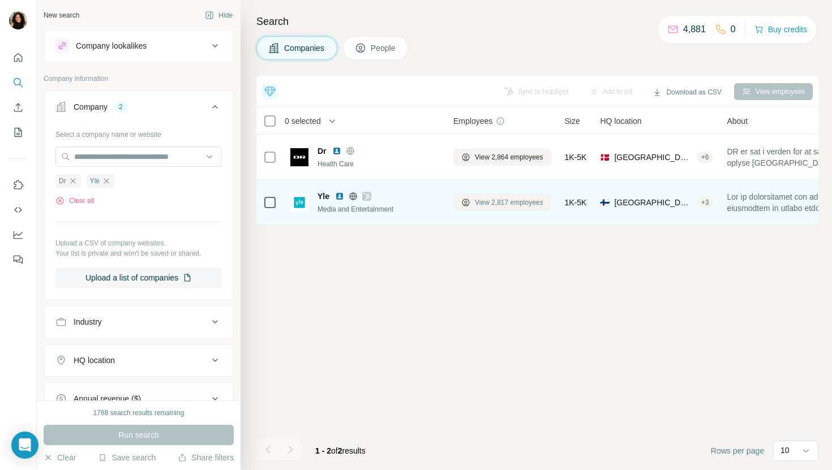
click at [486, 200] on span "View 2,817 employees" at bounding box center [509, 202] width 68 height 10
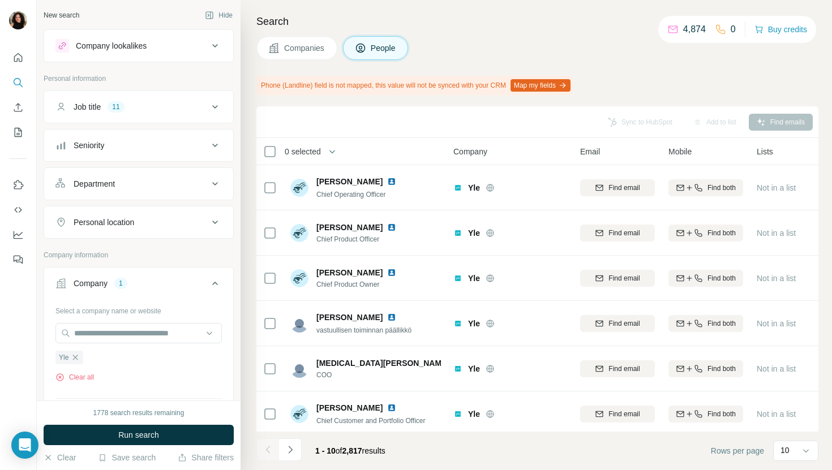
click at [147, 437] on span "Run search" at bounding box center [138, 434] width 41 height 11
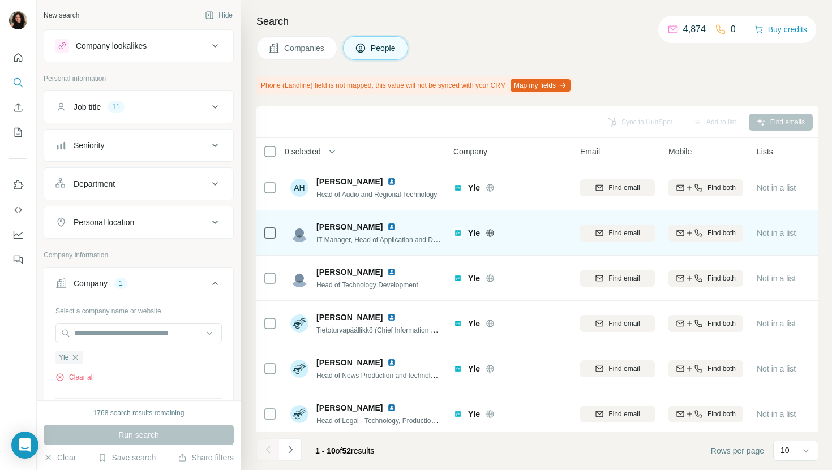
click at [387, 227] on img at bounding box center [391, 226] width 9 height 9
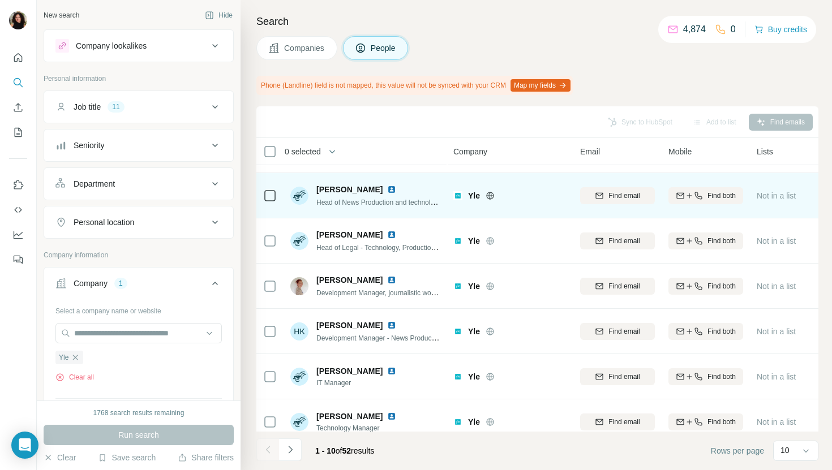
scroll to position [186, 0]
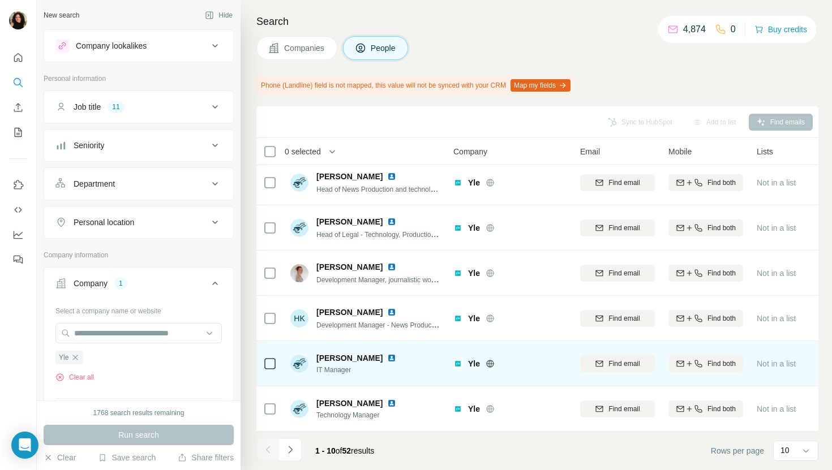
click at [383, 363] on div "Jaakko Surama" at bounding box center [362, 358] width 93 height 11
click at [387, 359] on img at bounding box center [391, 358] width 9 height 9
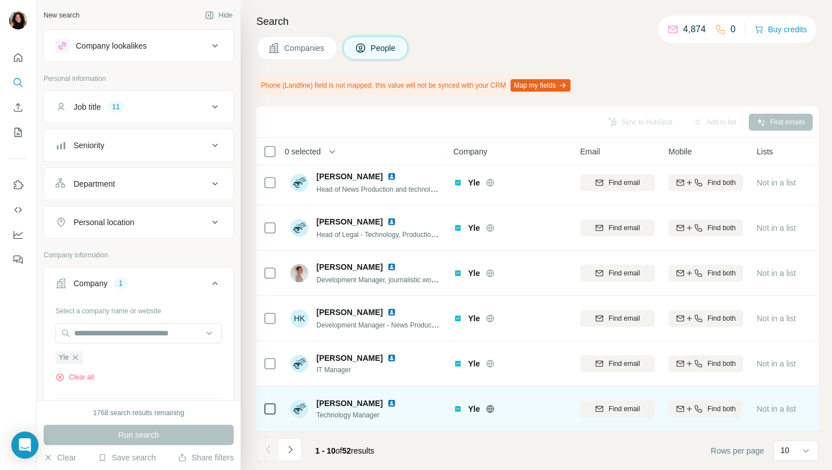
click at [389, 401] on img at bounding box center [391, 403] width 9 height 9
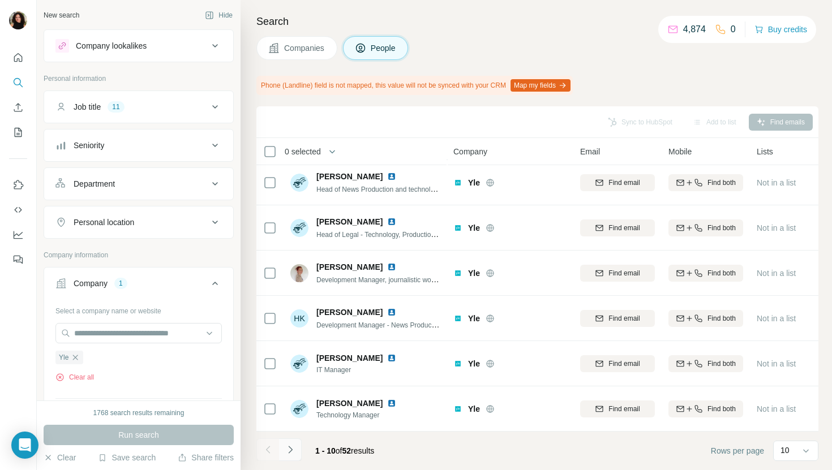
click at [285, 454] on icon "Navigate to next page" at bounding box center [290, 449] width 11 height 11
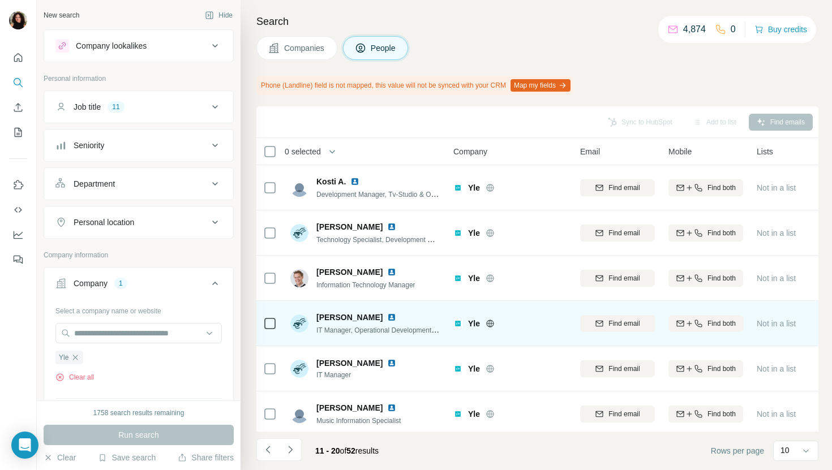
click at [387, 316] on img at bounding box center [391, 317] width 9 height 9
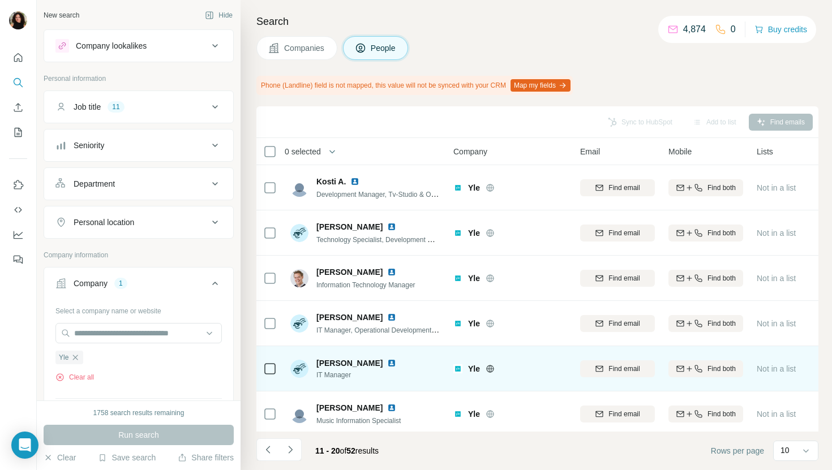
click at [387, 364] on img at bounding box center [391, 363] width 9 height 9
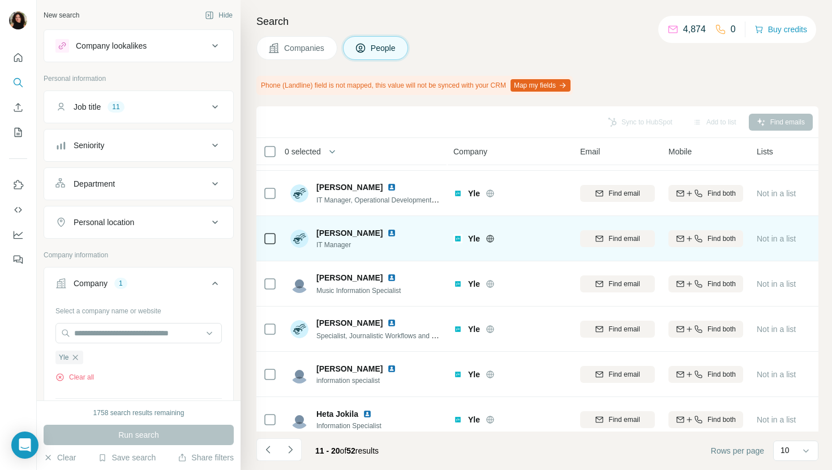
scroll to position [186, 0]
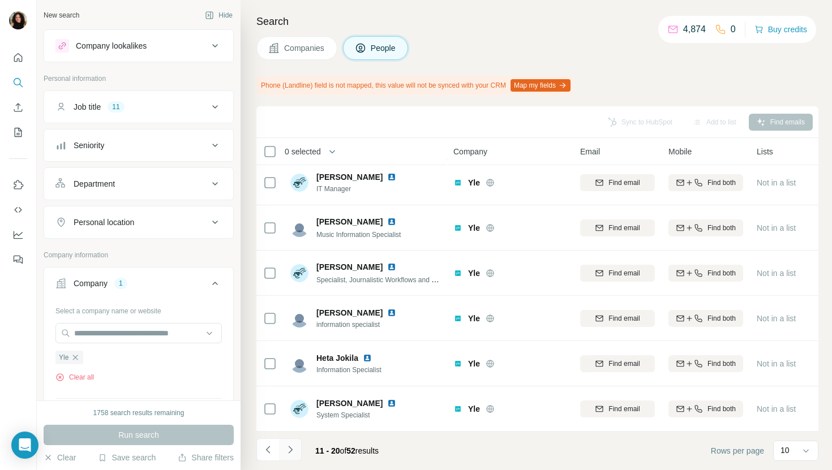
click at [295, 448] on icon "Navigate to next page" at bounding box center [290, 449] width 11 height 11
click at [293, 449] on icon "Navigate to next page" at bounding box center [290, 449] width 11 height 11
click at [289, 445] on icon "Navigate to next page" at bounding box center [290, 449] width 11 height 11
click at [299, 454] on button "Navigate to next page" at bounding box center [290, 450] width 23 height 23
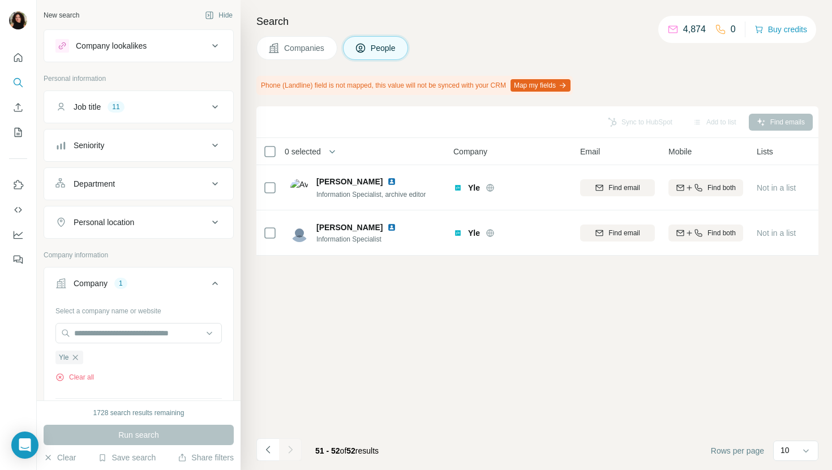
scroll to position [0, 0]
